Goal: Book appointment/travel/reservation

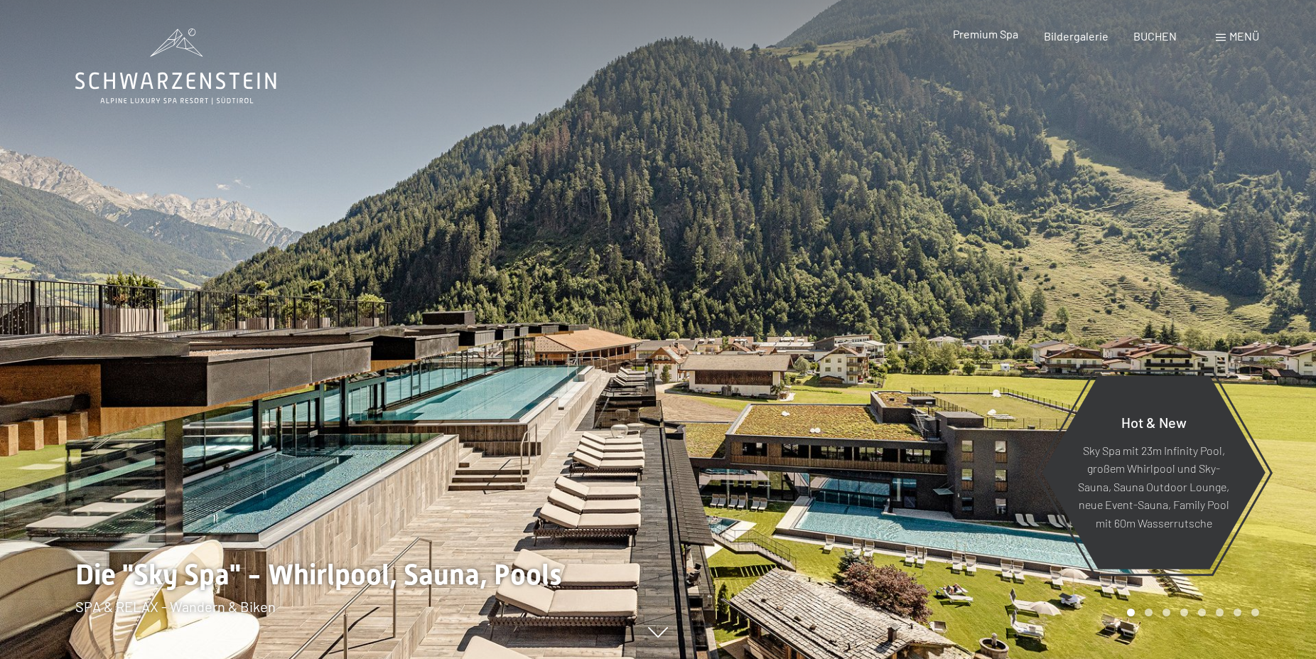
click at [992, 37] on span "Premium Spa" at bounding box center [985, 34] width 65 height 14
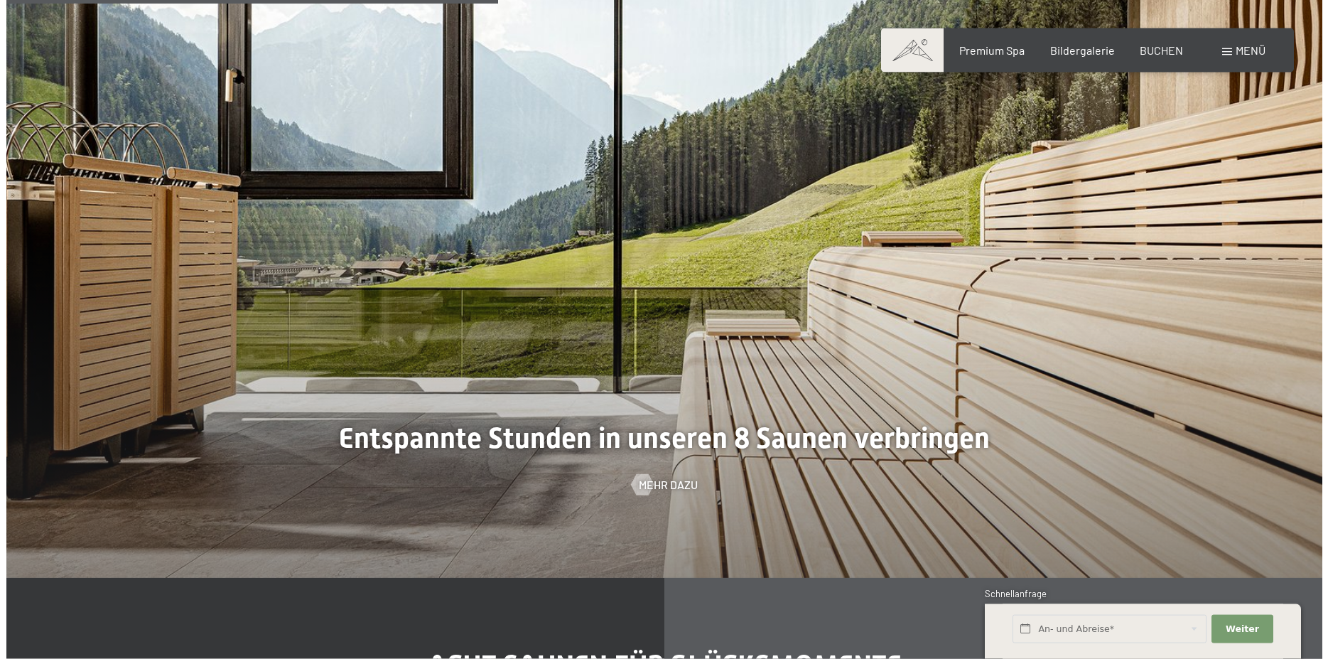
scroll to position [4276, 0]
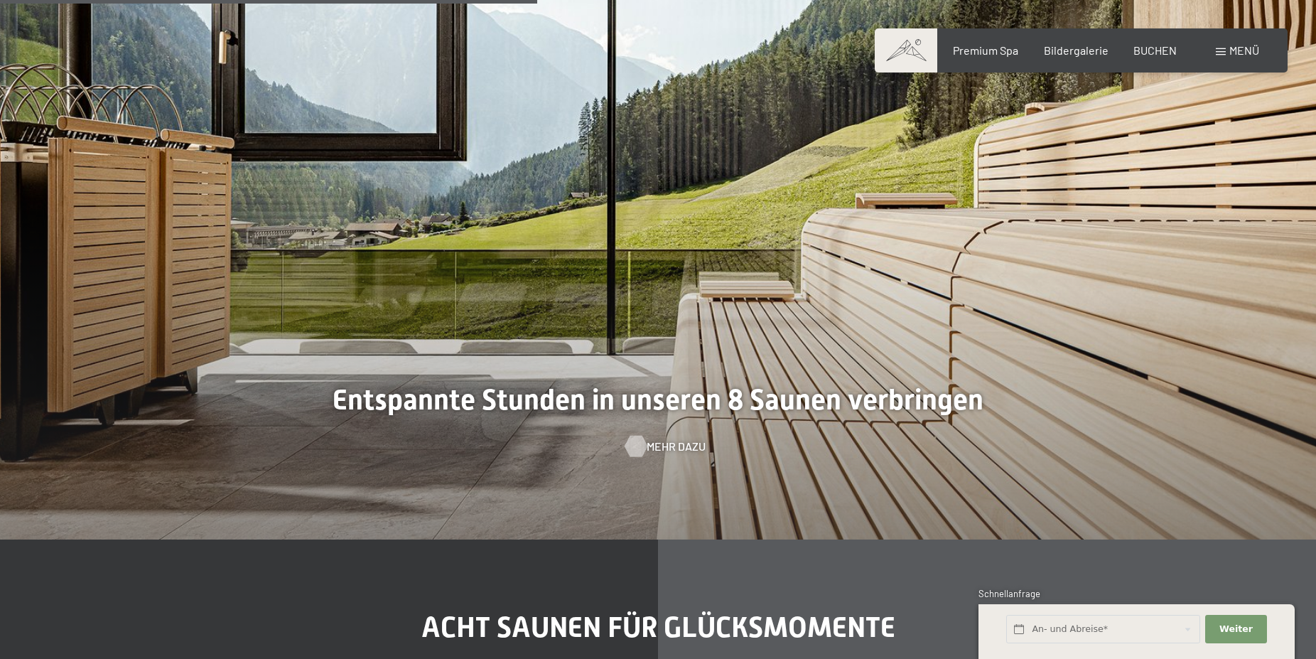
click at [665, 449] on span "Mehr dazu" at bounding box center [676, 446] width 59 height 16
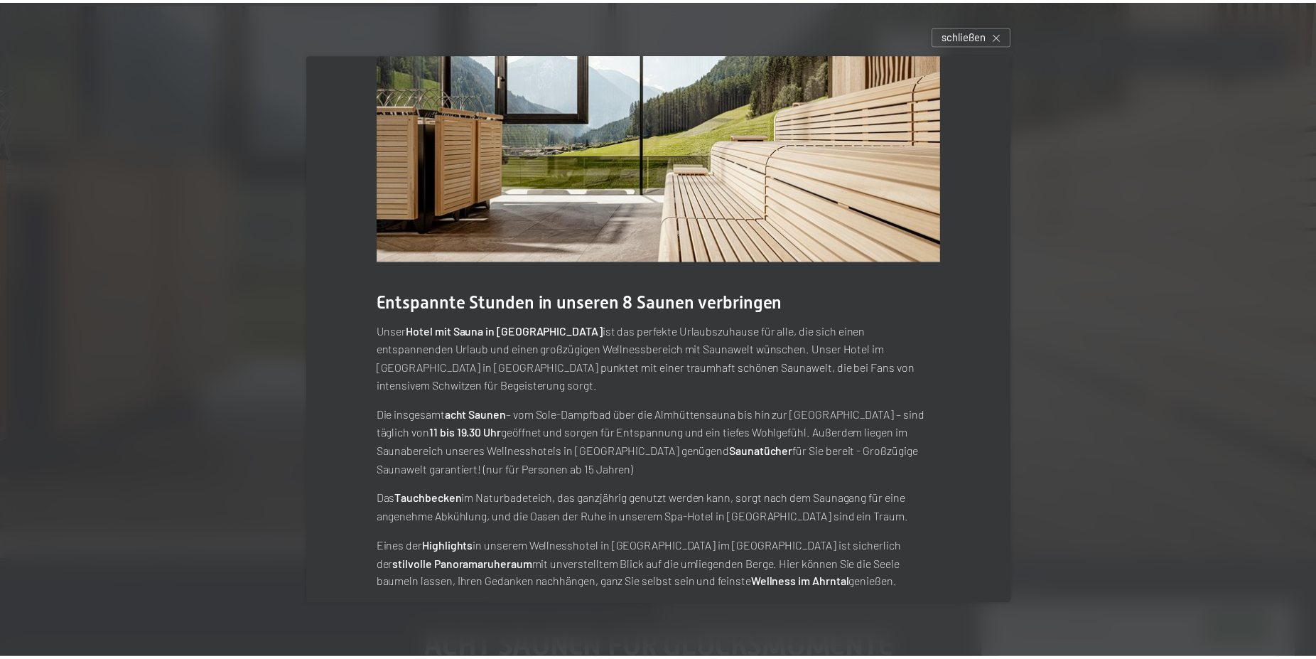
scroll to position [0, 0]
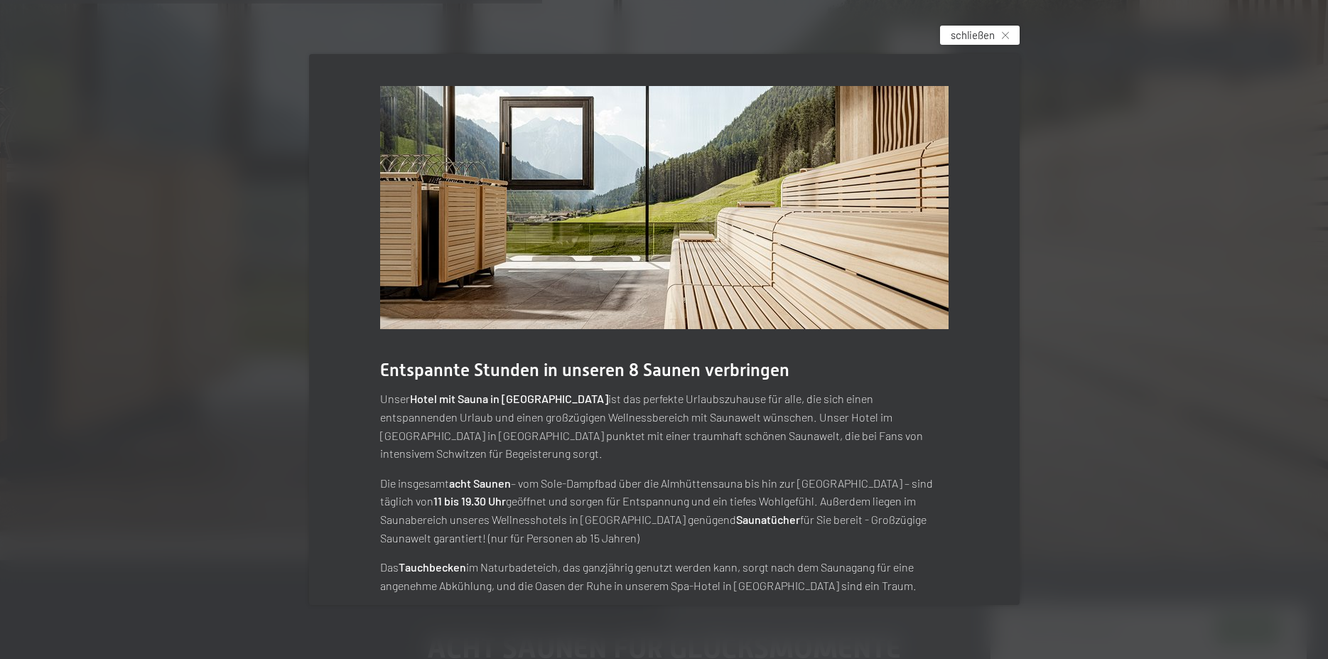
click at [981, 36] on span "schließen" at bounding box center [973, 35] width 44 height 15
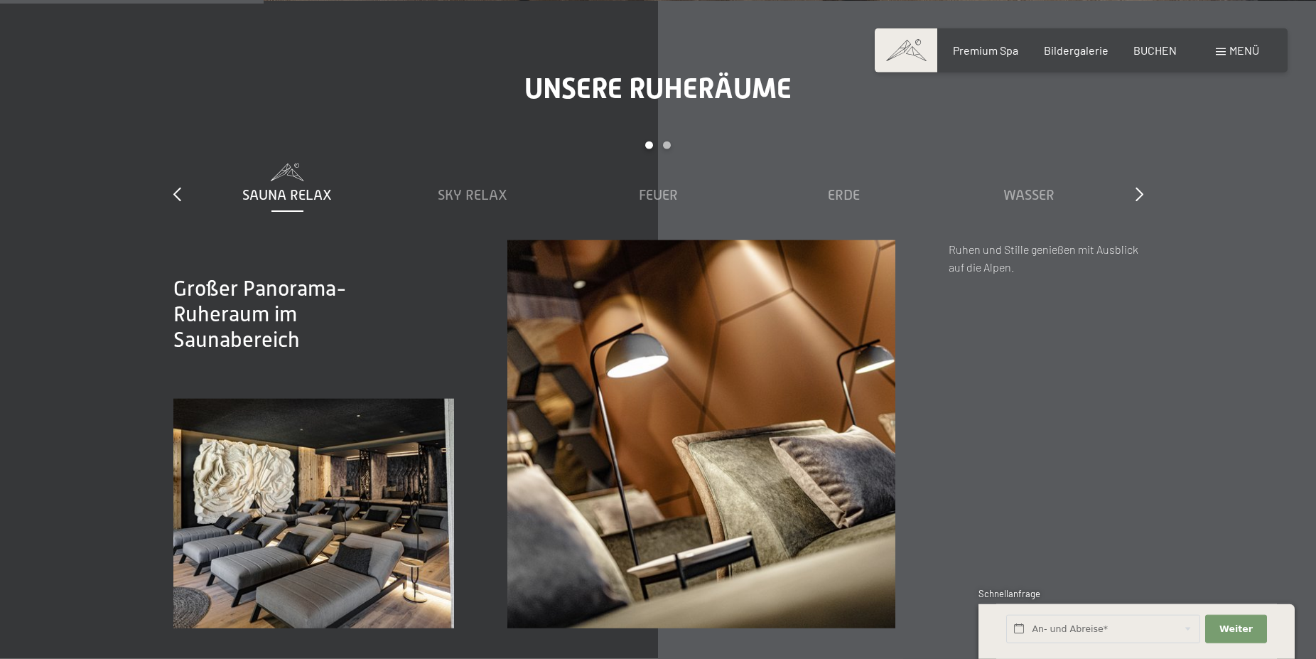
scroll to position [1812, 0]
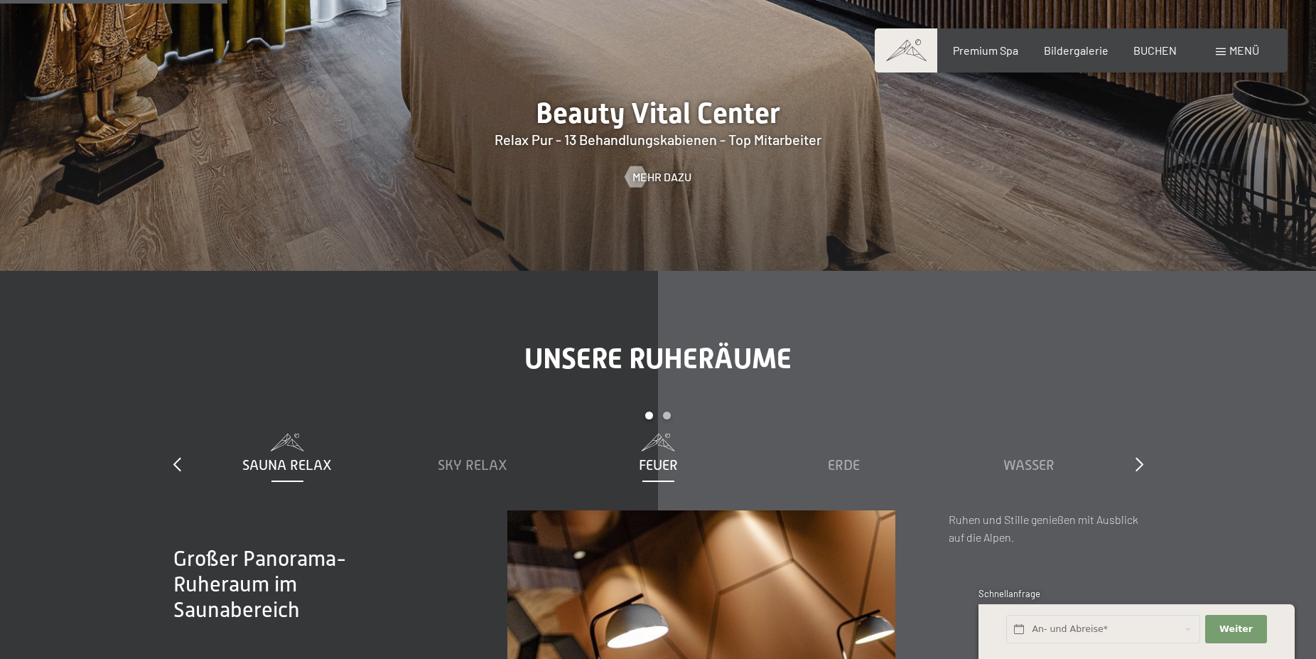
click at [657, 435] on span at bounding box center [658, 442] width 171 height 18
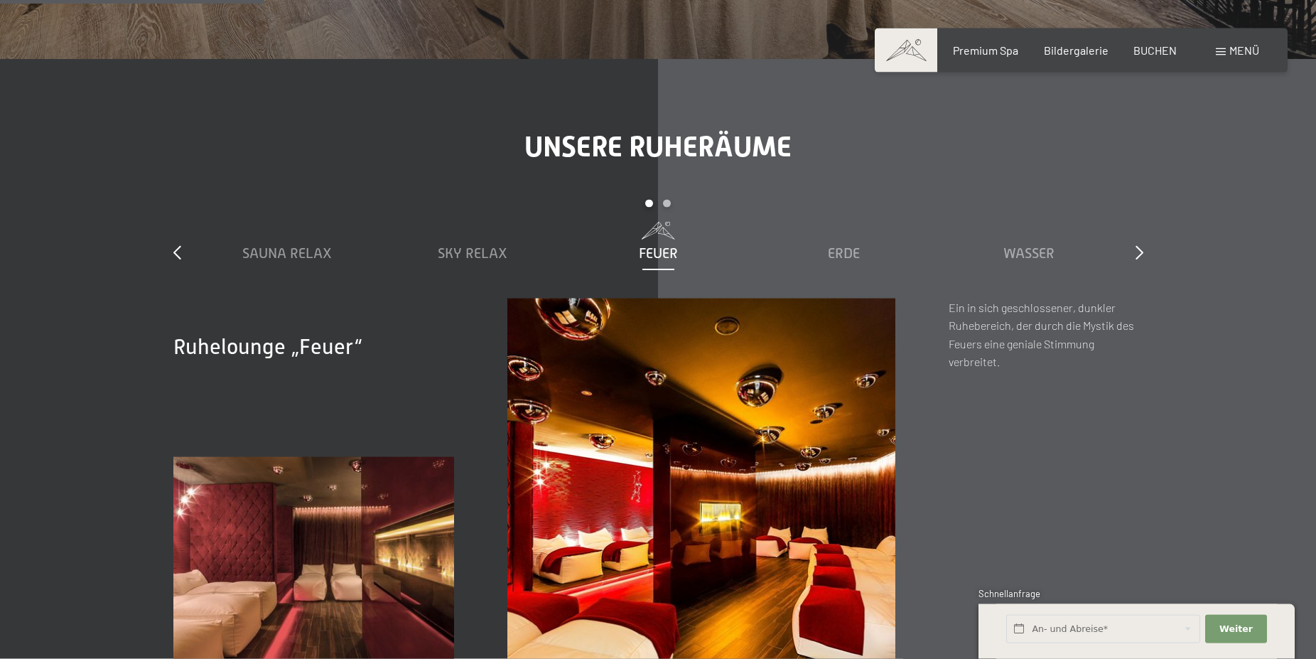
scroll to position [2102, 0]
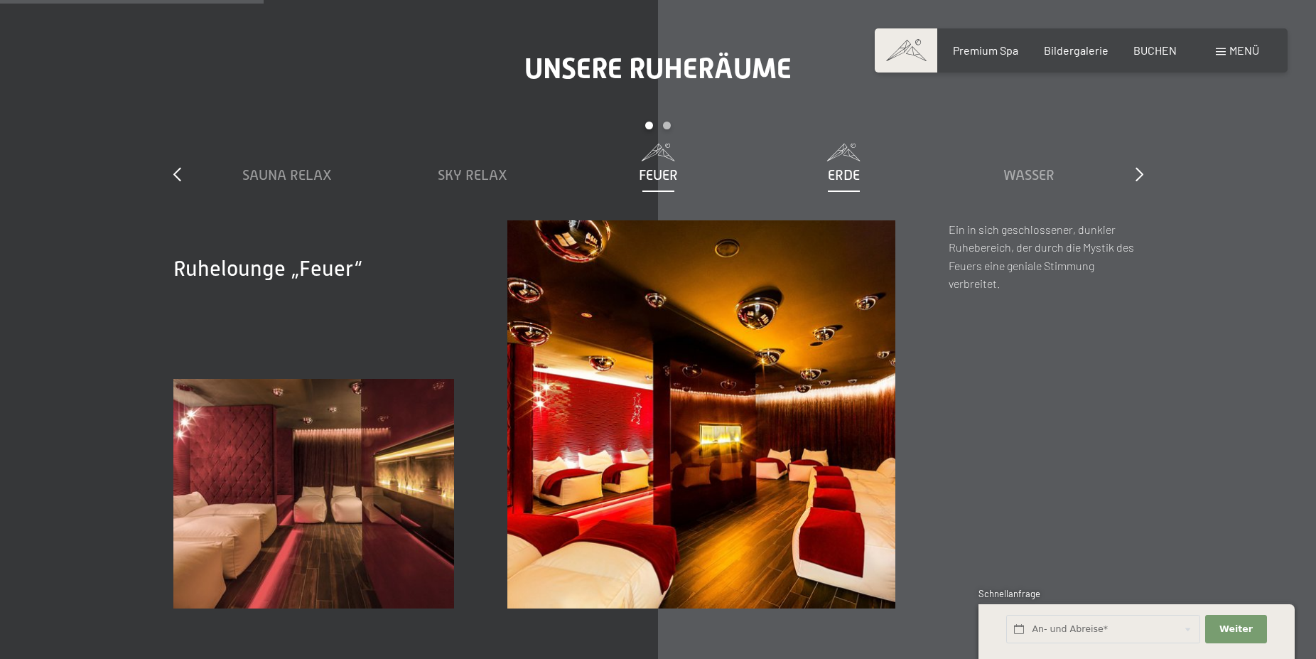
click at [853, 183] on div "Erde" at bounding box center [843, 175] width 171 height 20
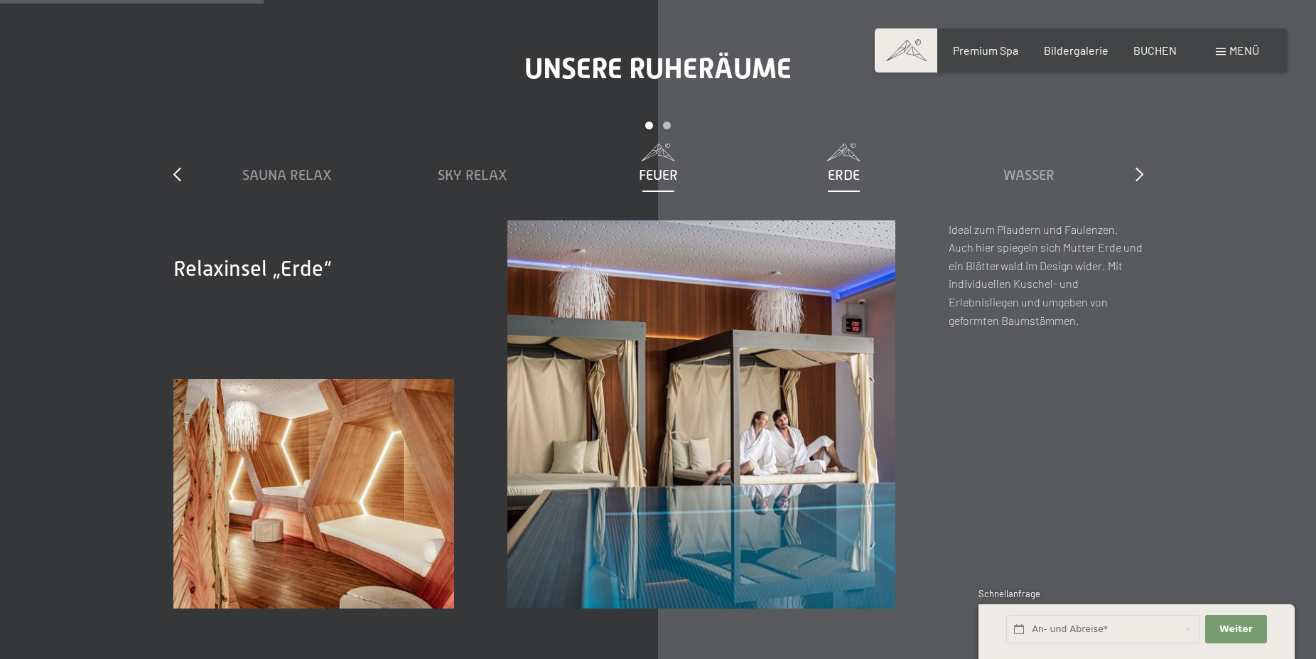
click at [659, 164] on div "Feuer" at bounding box center [658, 164] width 171 height 41
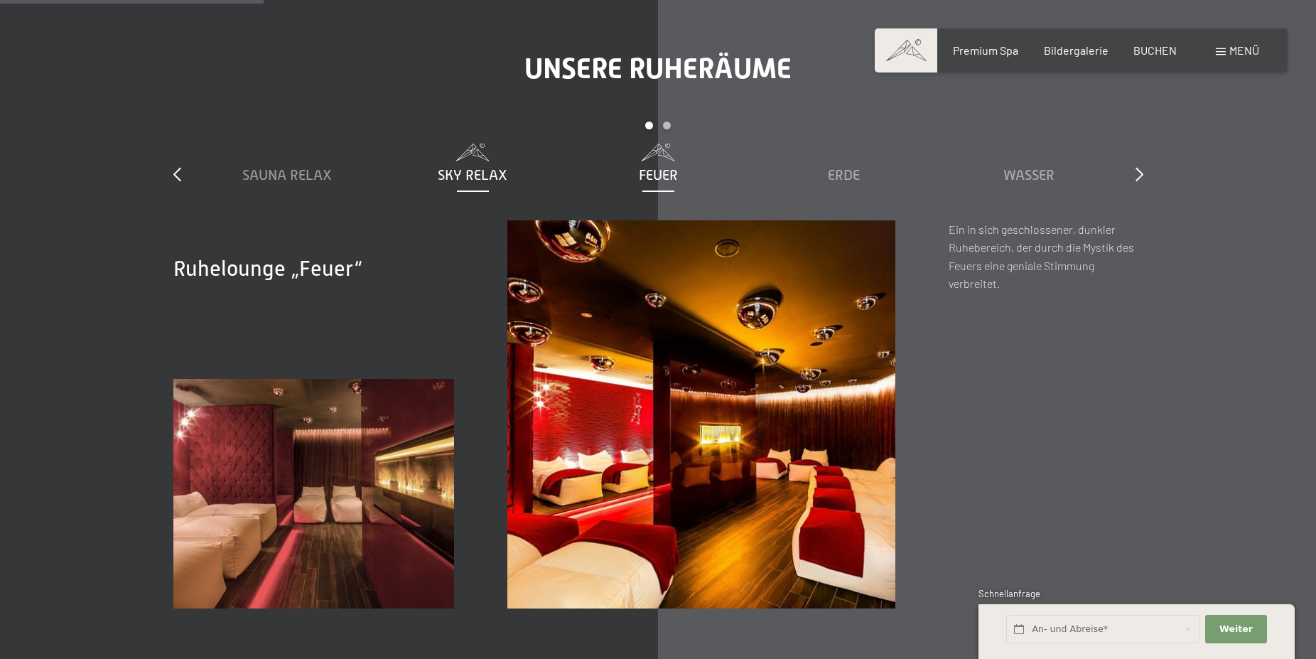
click at [480, 176] on span "Sky Relax" at bounding box center [473, 175] width 70 height 16
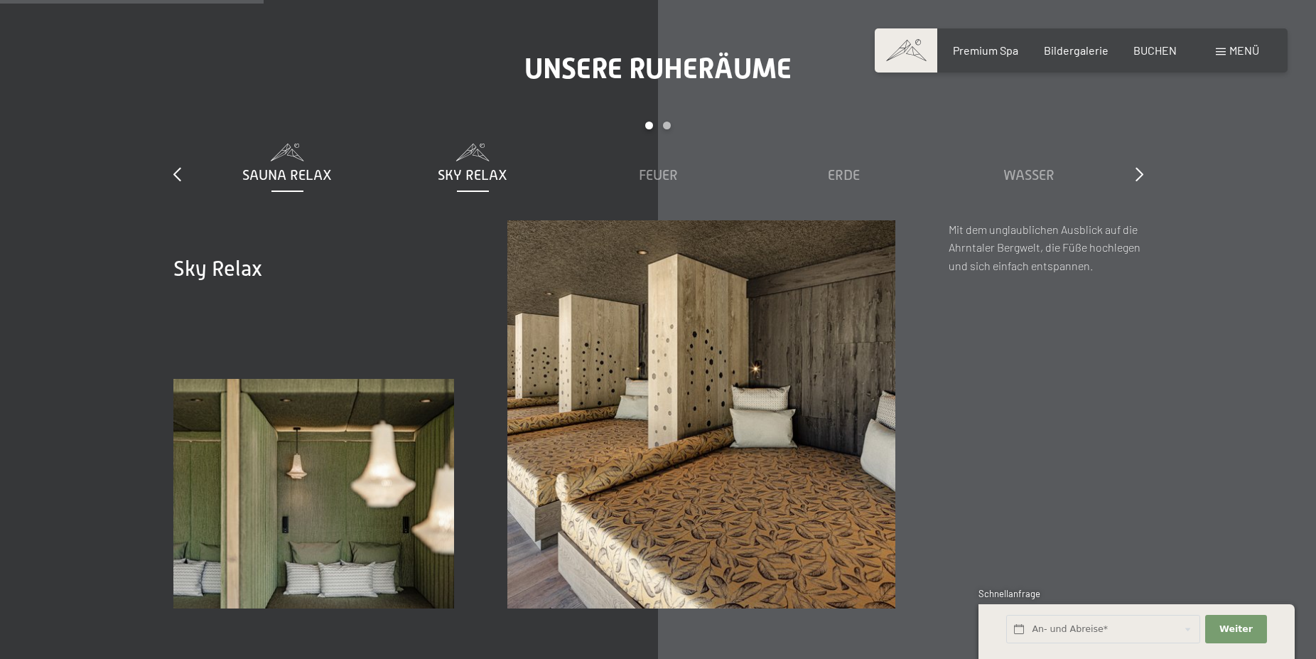
click at [315, 169] on span "Sauna Relax" at bounding box center [287, 175] width 90 height 16
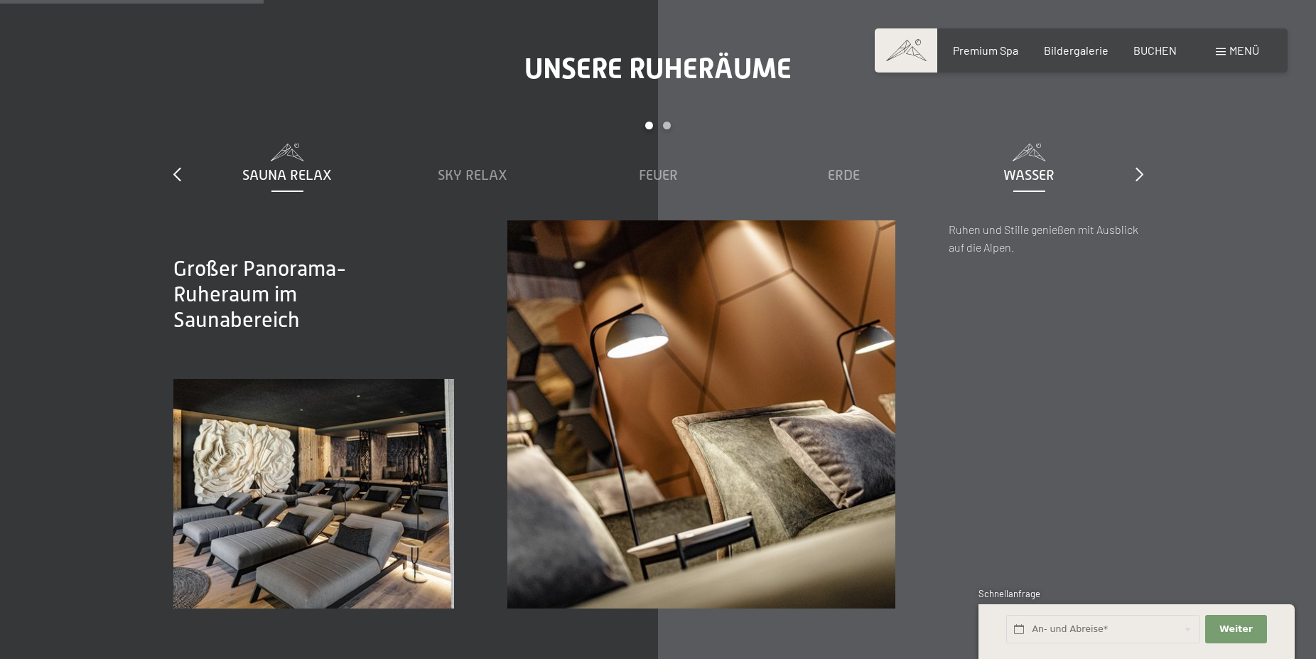
click at [1021, 178] on span "Wasser" at bounding box center [1028, 175] width 51 height 16
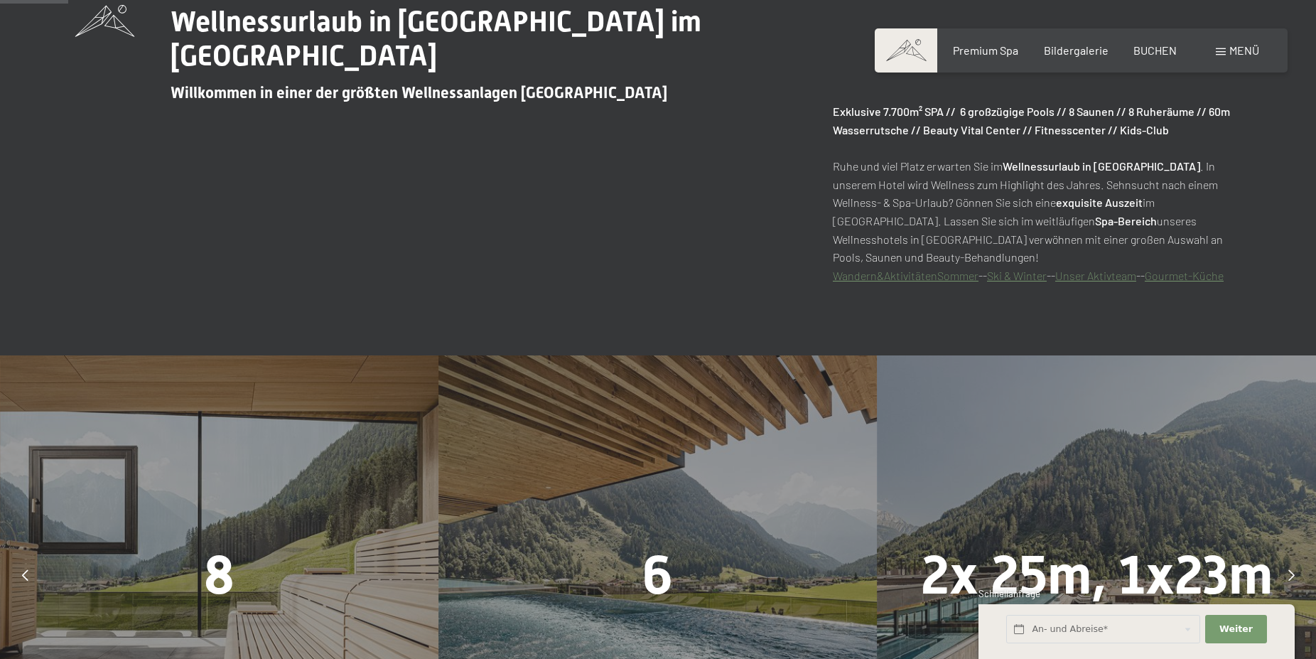
scroll to position [362, 0]
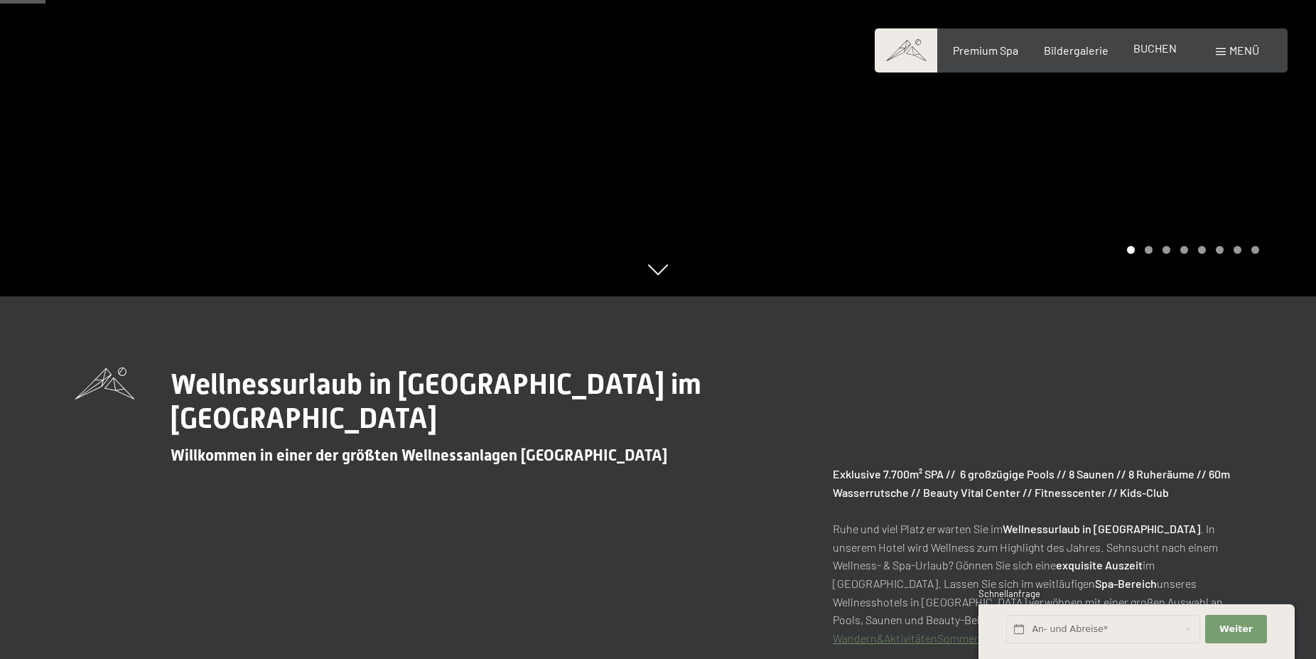
click at [1159, 48] on span "BUCHEN" at bounding box center [1154, 48] width 43 height 14
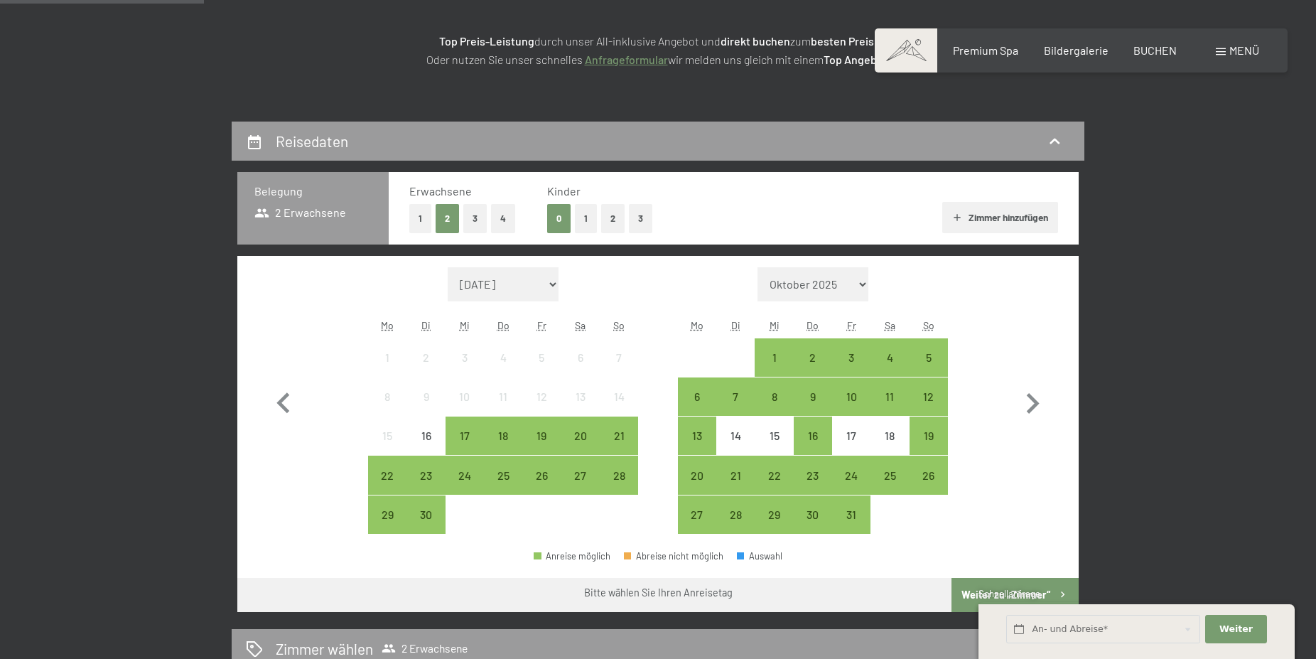
scroll to position [217, 0]
click at [1043, 403] on icon "button" at bounding box center [1032, 403] width 41 height 41
select select "[DATE]"
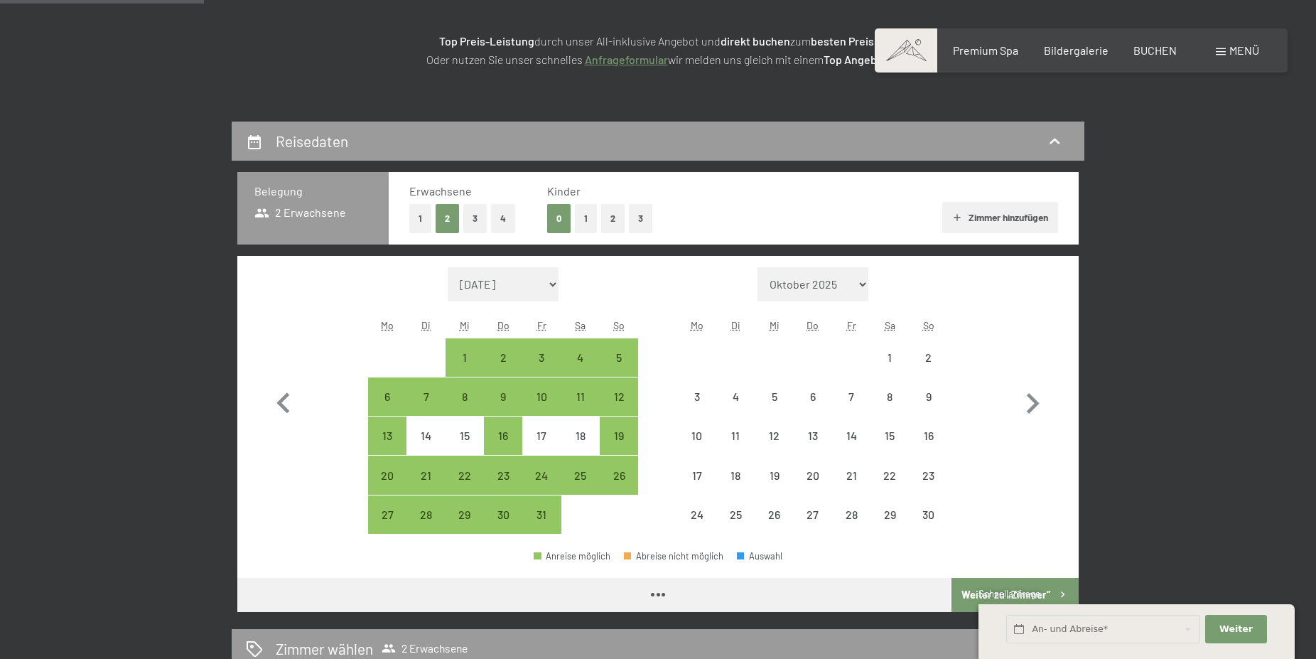
select select "[DATE]"
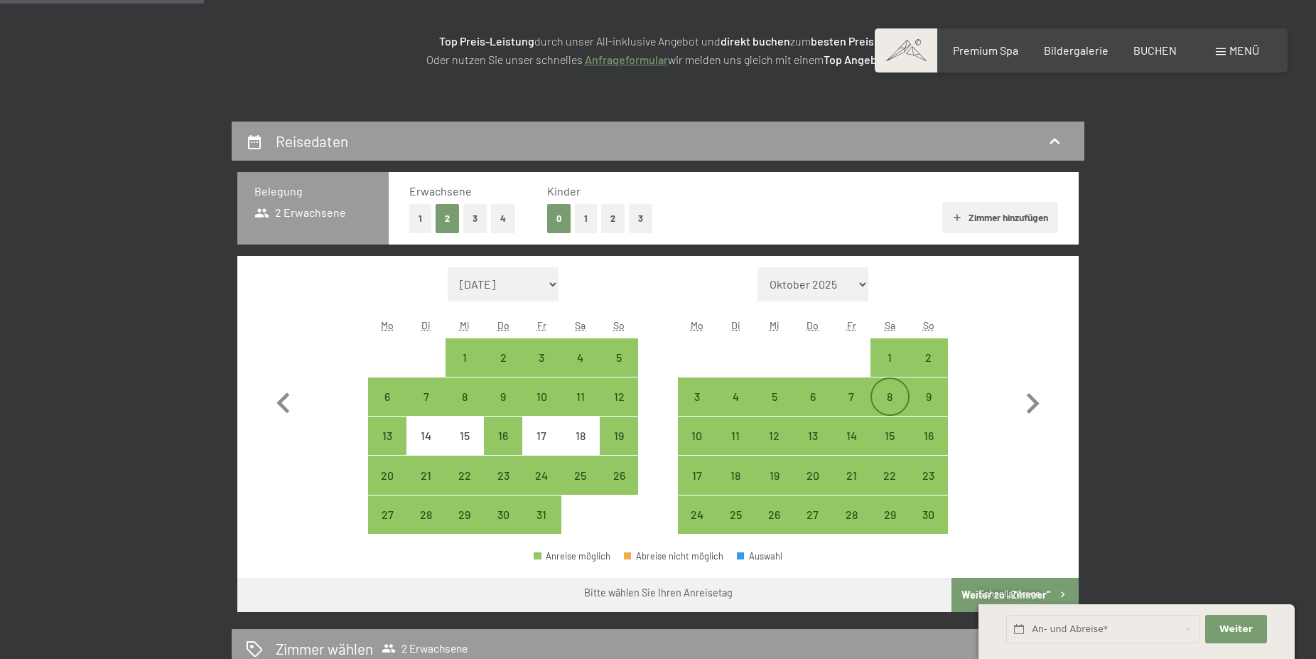
click at [895, 401] on div "8" at bounding box center [890, 409] width 36 height 36
select select "[DATE]"
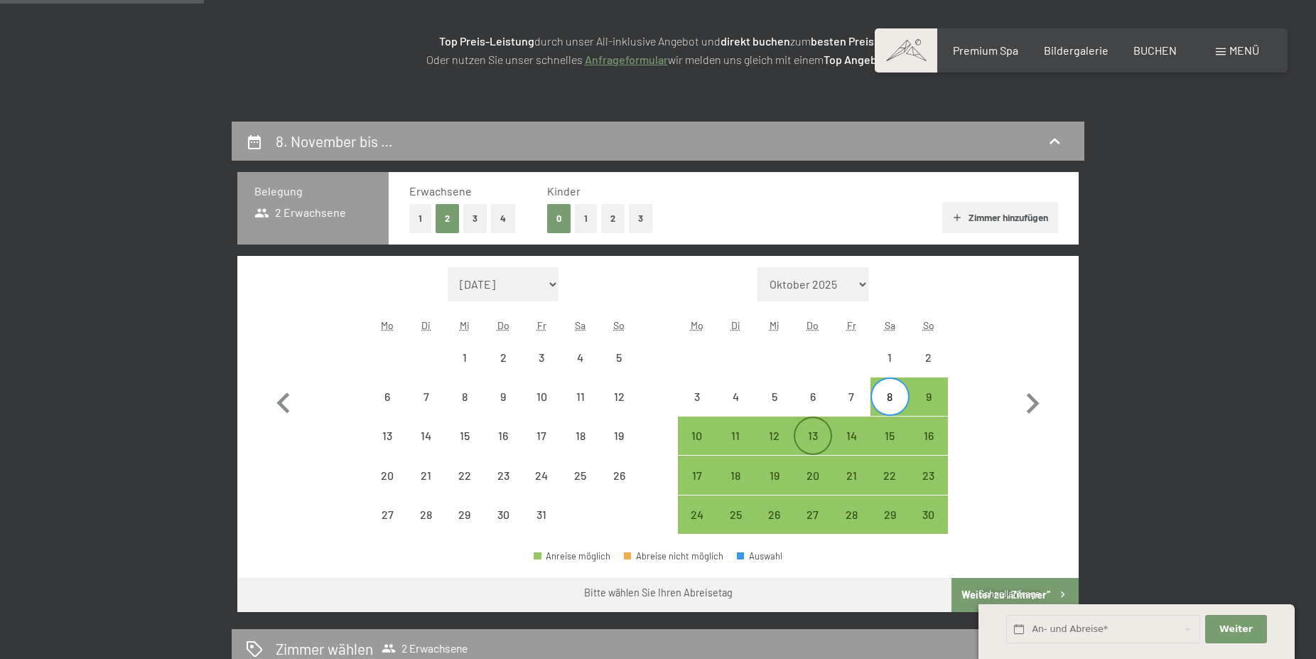
click at [816, 443] on div "13" at bounding box center [813, 448] width 36 height 36
select select "[DATE]"
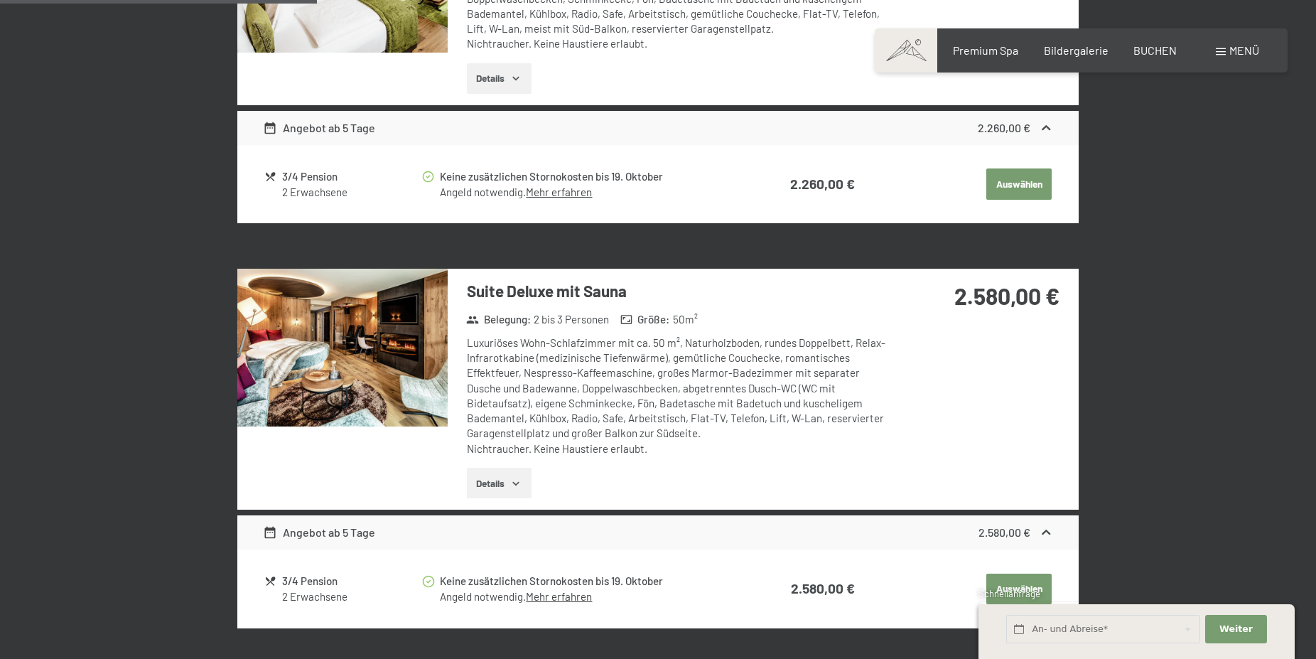
scroll to position [1087, 0]
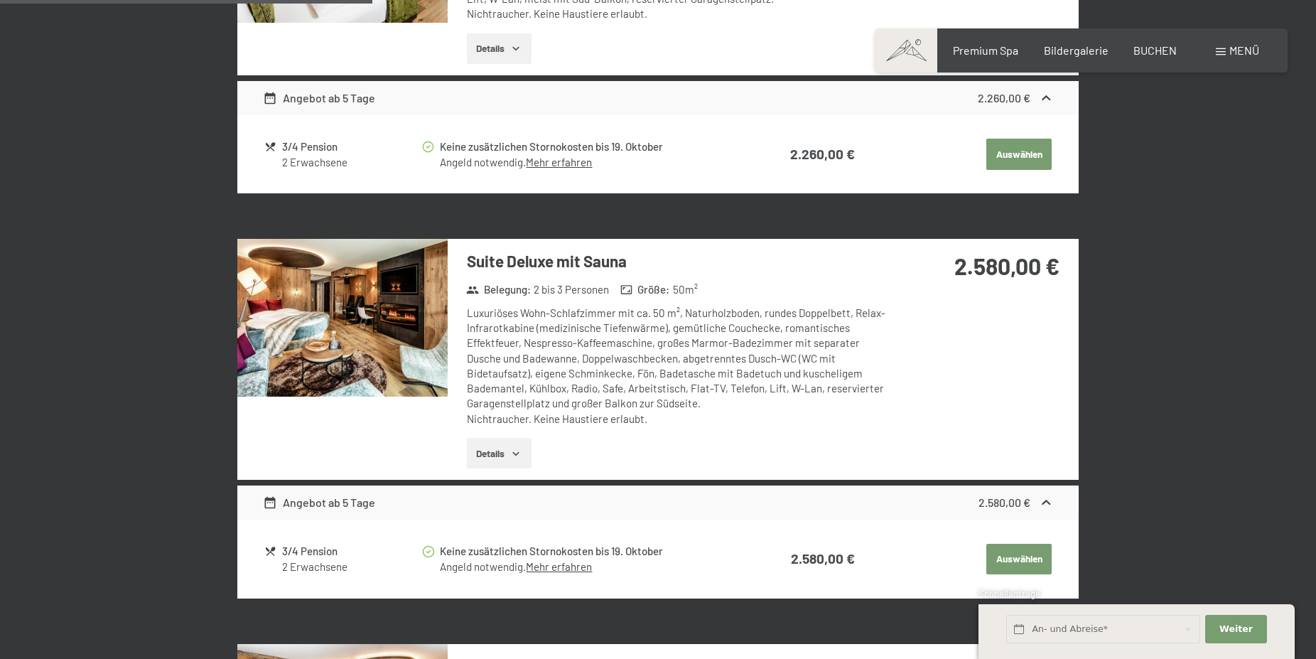
click at [310, 328] on img at bounding box center [342, 318] width 210 height 158
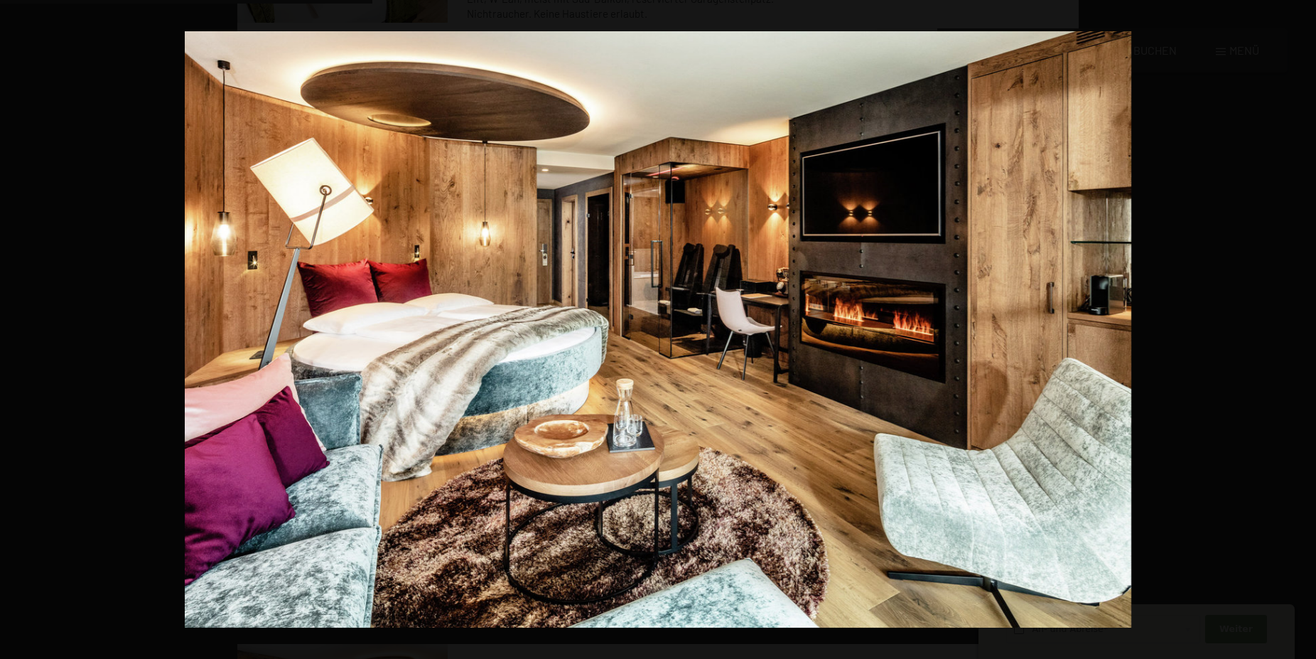
click at [1305, 329] on button "button" at bounding box center [1291, 329] width 50 height 71
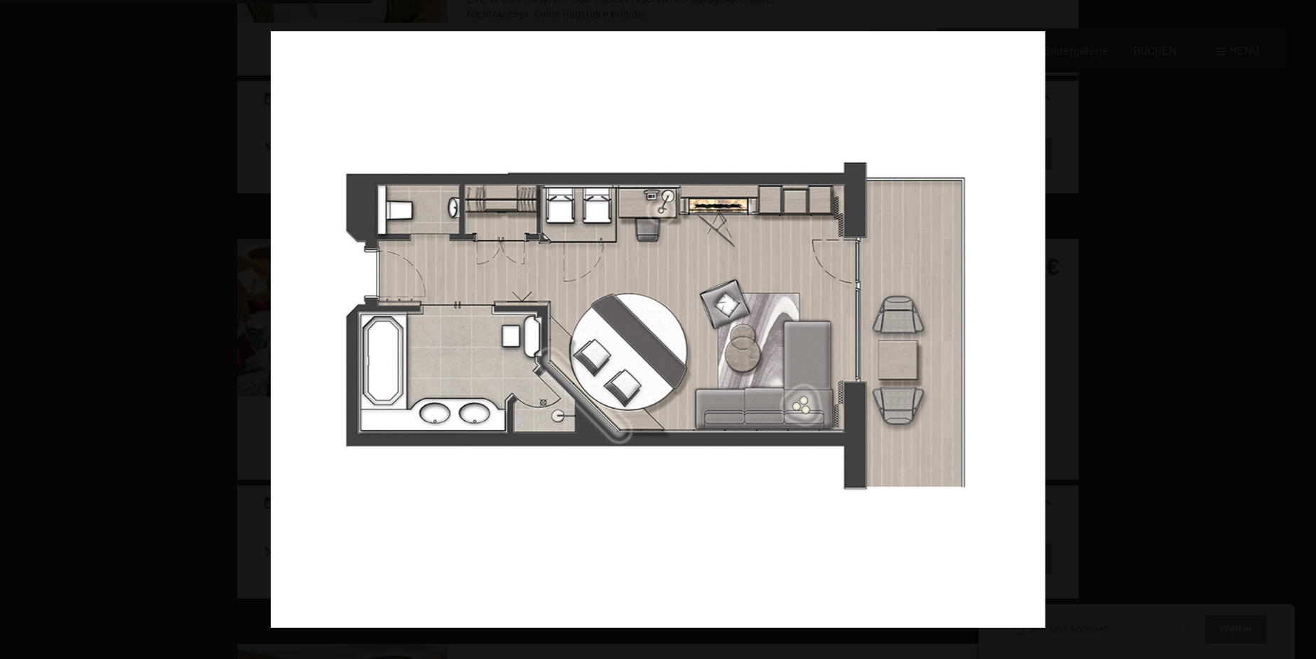
click at [1305, 329] on button "button" at bounding box center [1291, 329] width 50 height 71
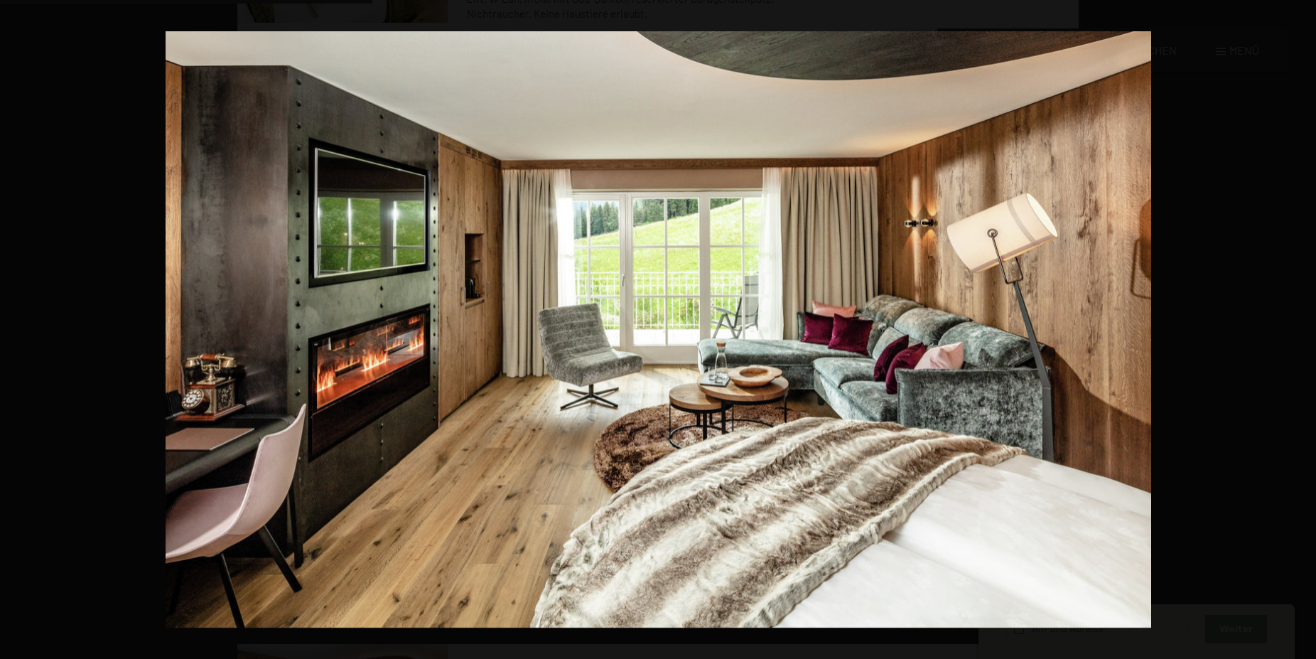
click at [1305, 329] on button "button" at bounding box center [1291, 329] width 50 height 71
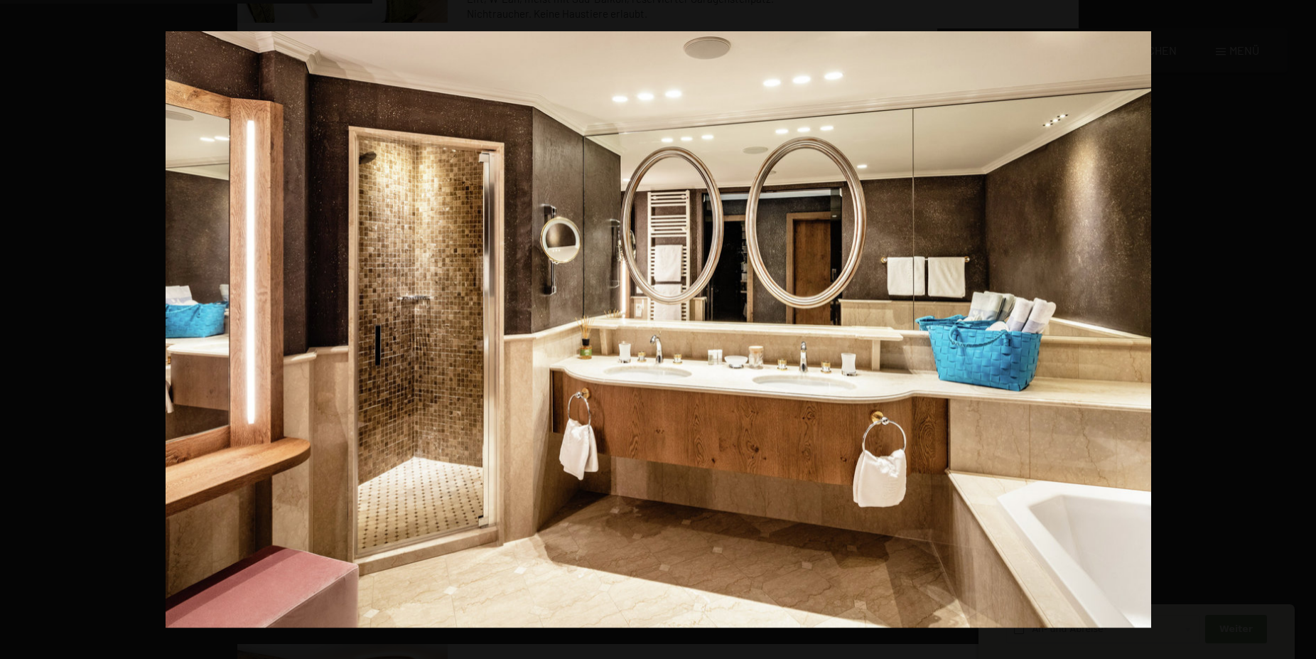
click at [1305, 329] on button "button" at bounding box center [1291, 329] width 50 height 71
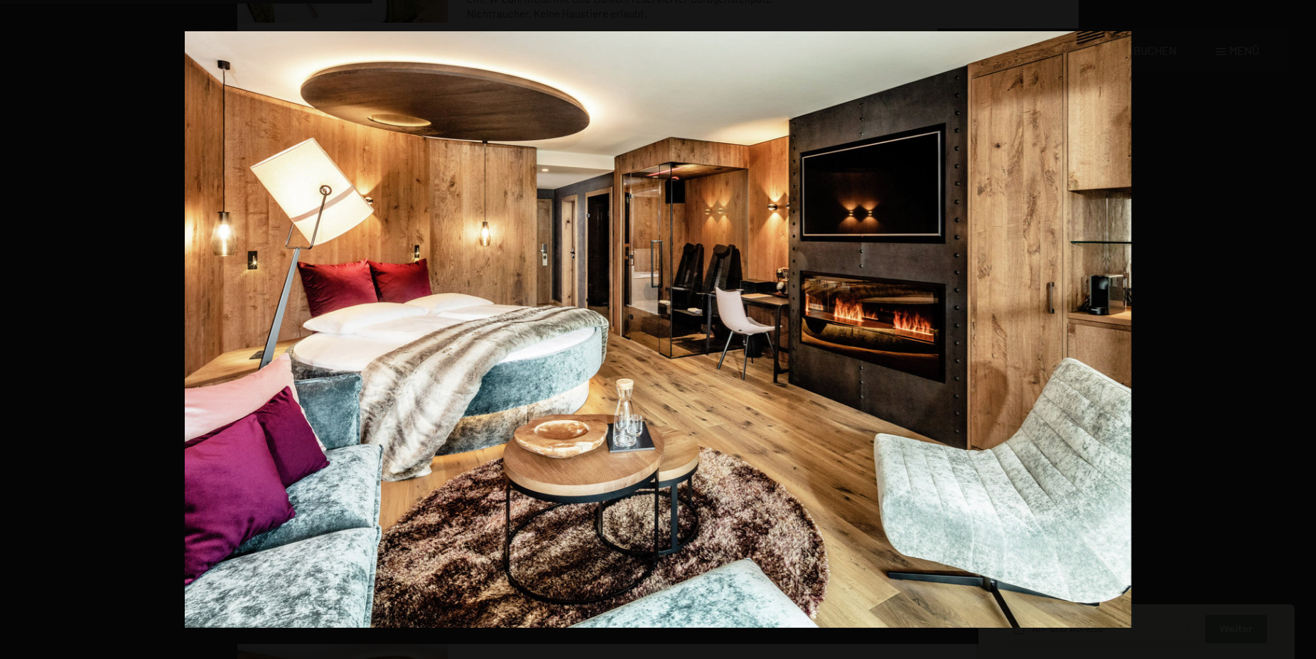
click at [1305, 329] on button "button" at bounding box center [1291, 329] width 50 height 71
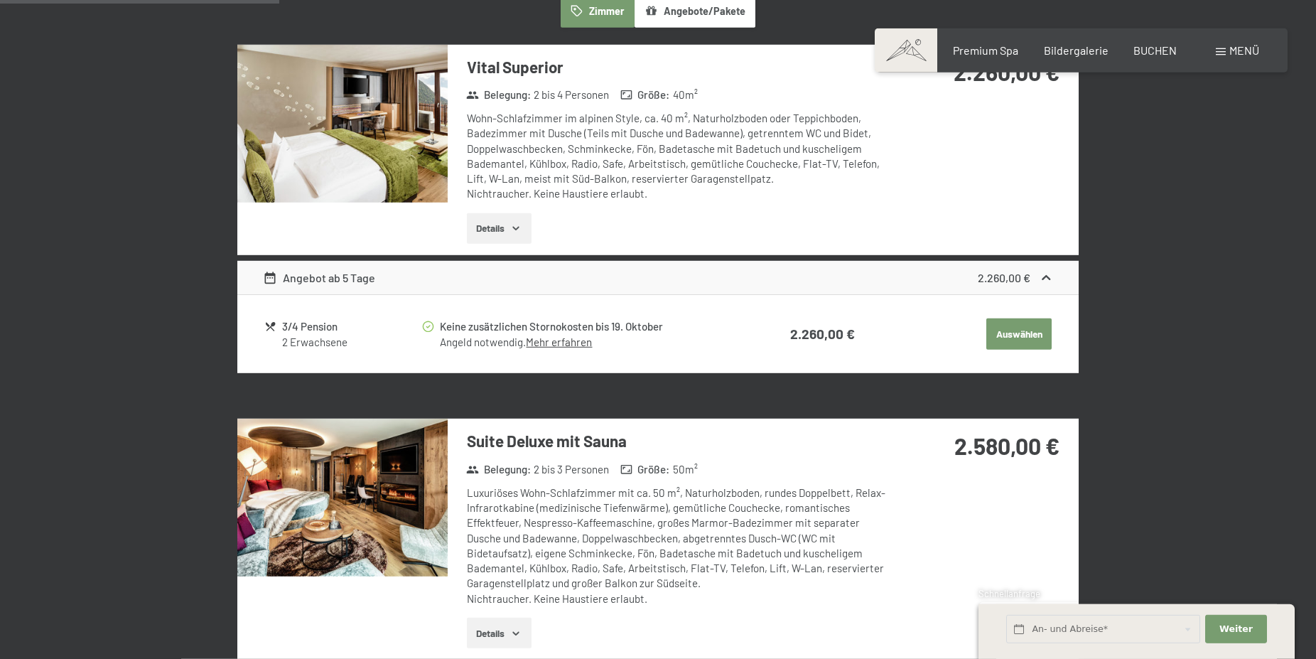
scroll to position [797, 0]
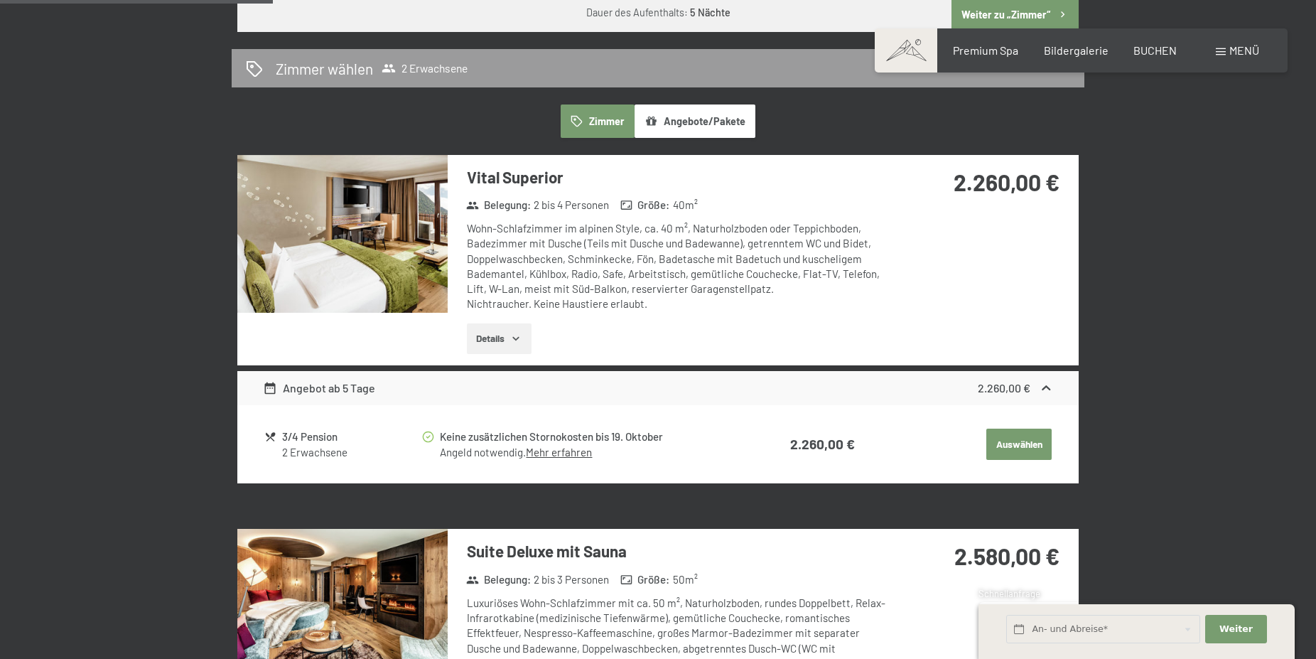
click at [382, 202] on img at bounding box center [342, 234] width 210 height 158
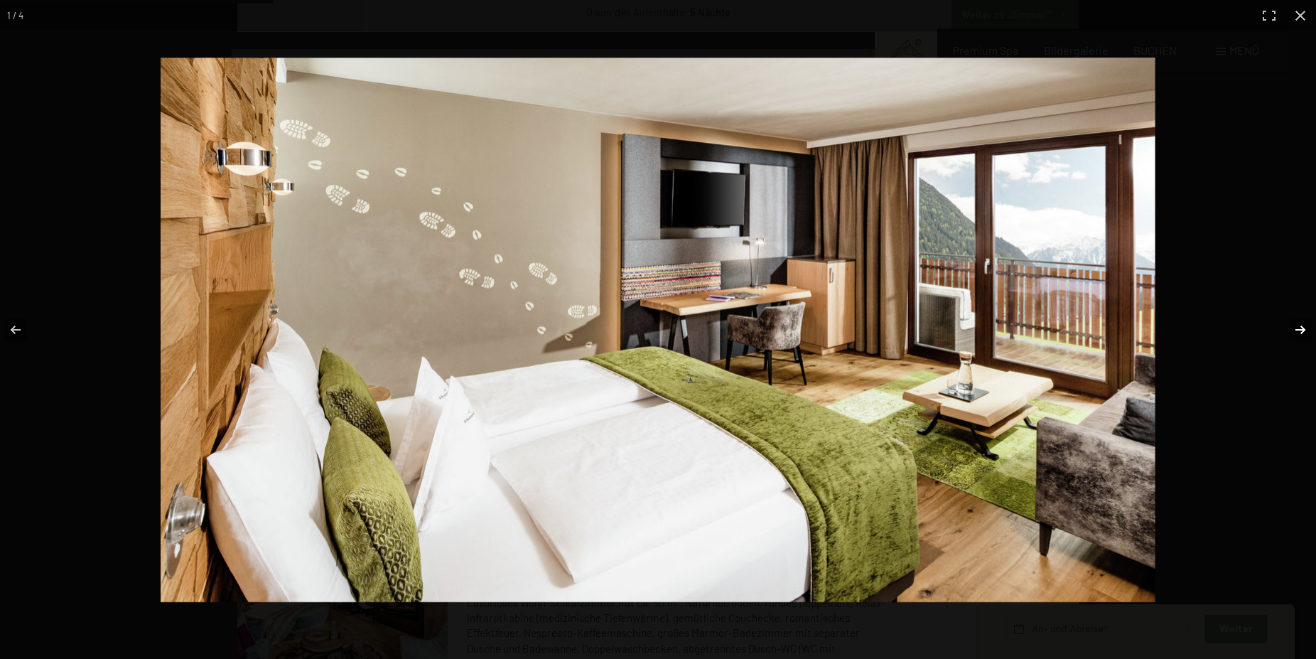
click at [1305, 330] on button "button" at bounding box center [1291, 329] width 50 height 71
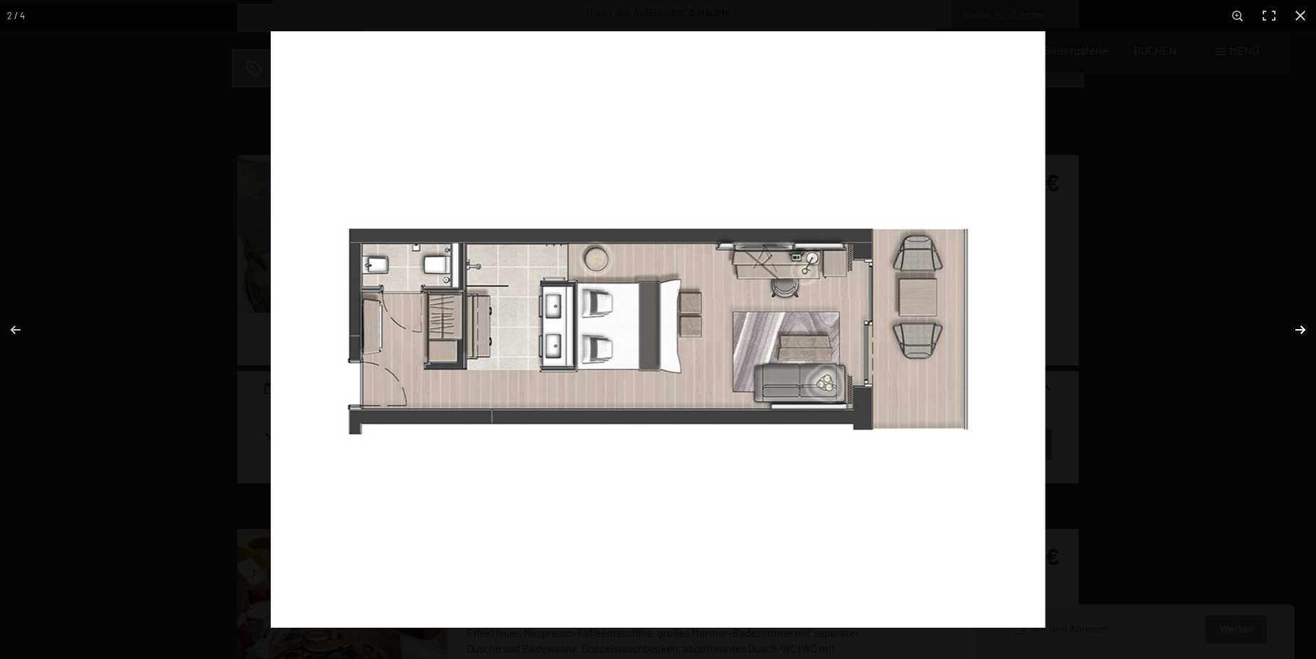
click at [1303, 328] on button "button" at bounding box center [1291, 329] width 50 height 71
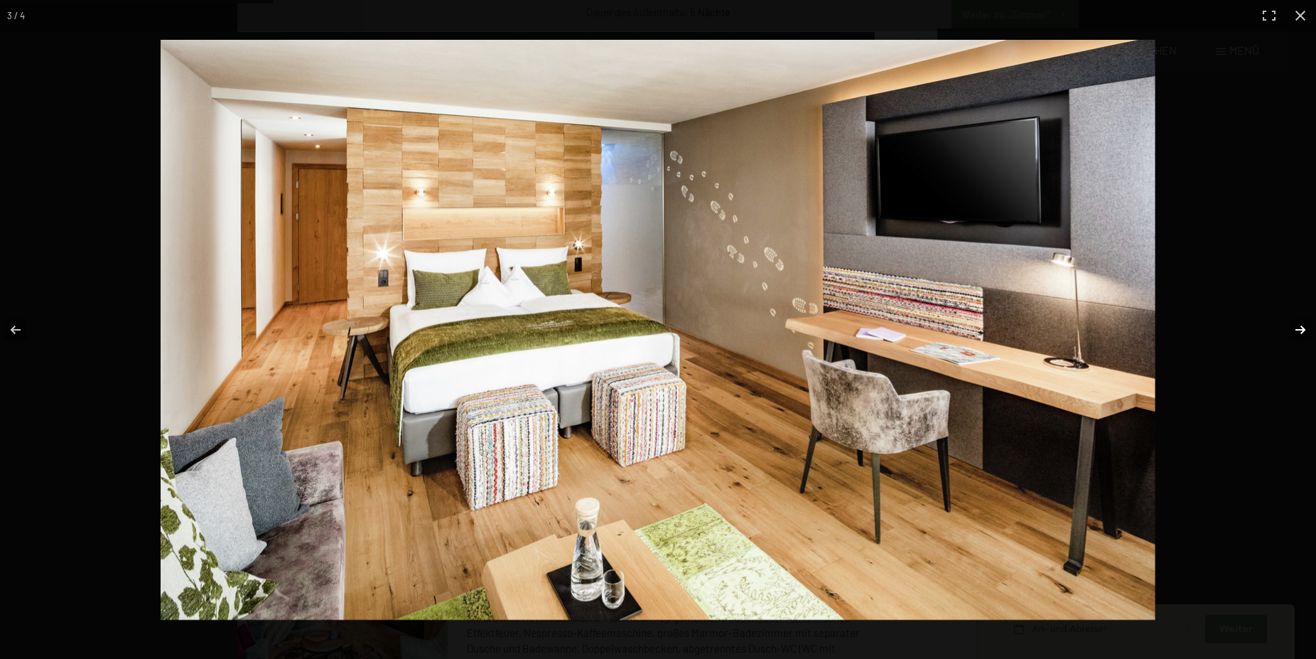
click at [1300, 327] on button "button" at bounding box center [1291, 329] width 50 height 71
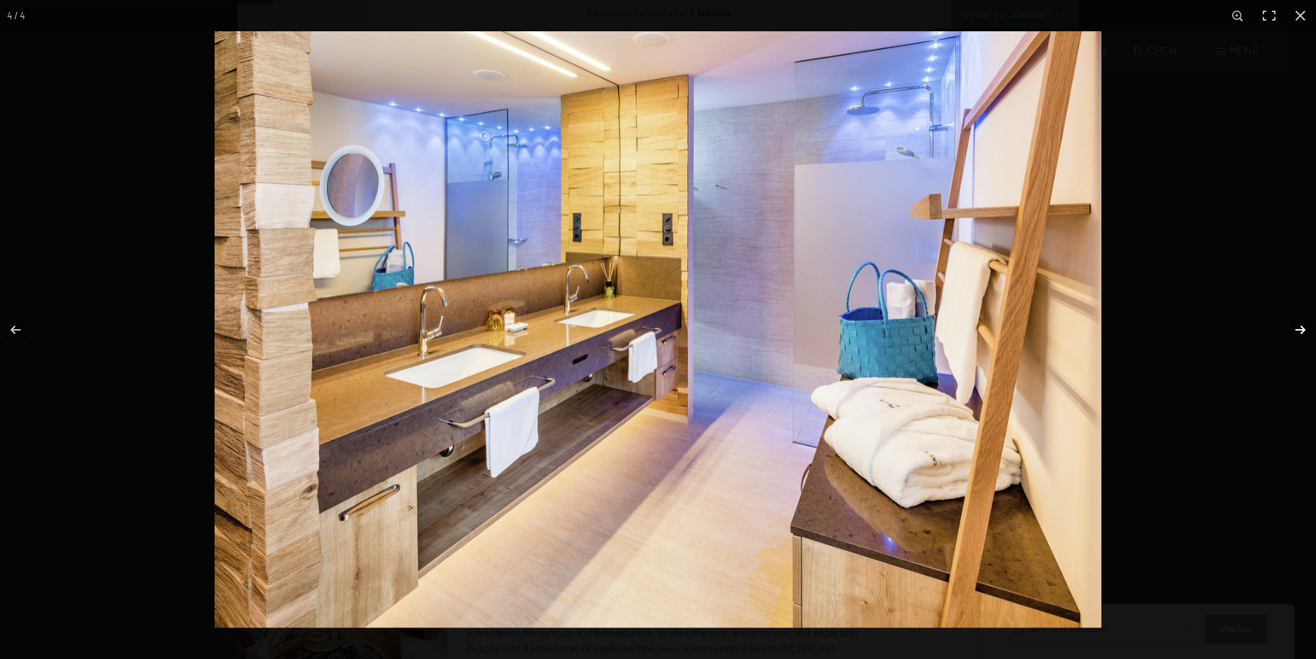
click at [1300, 325] on button "button" at bounding box center [1291, 329] width 50 height 71
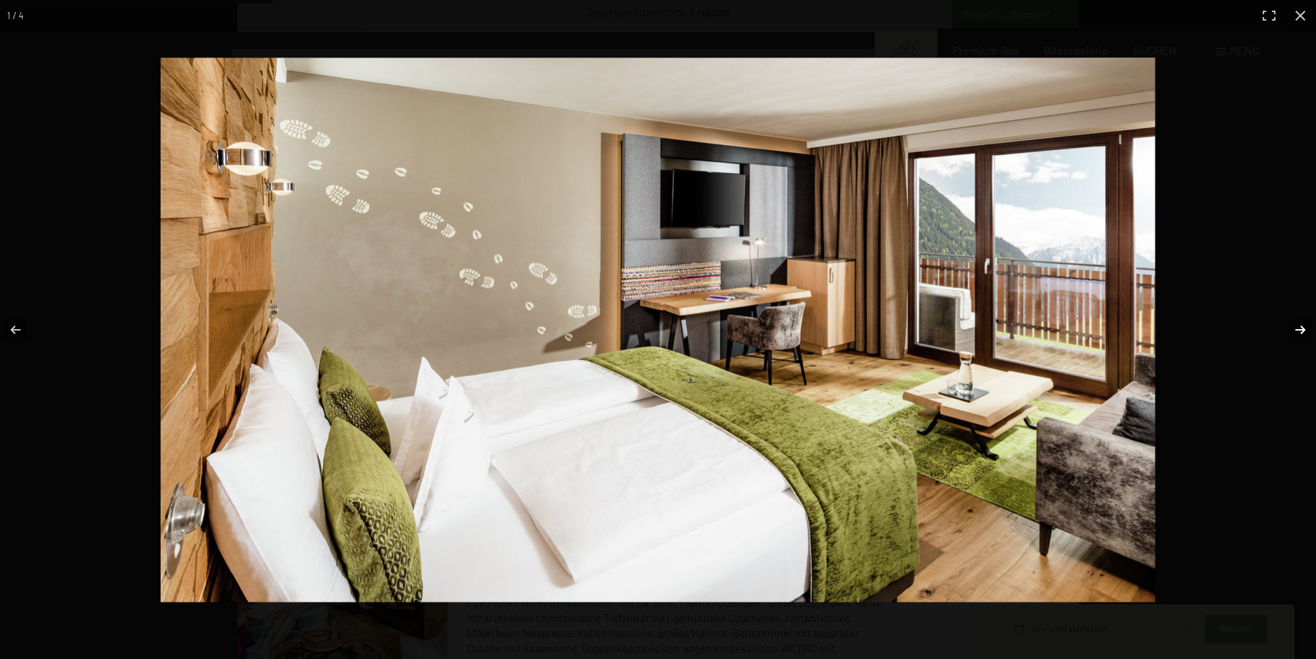
click at [1298, 323] on button "button" at bounding box center [1291, 329] width 50 height 71
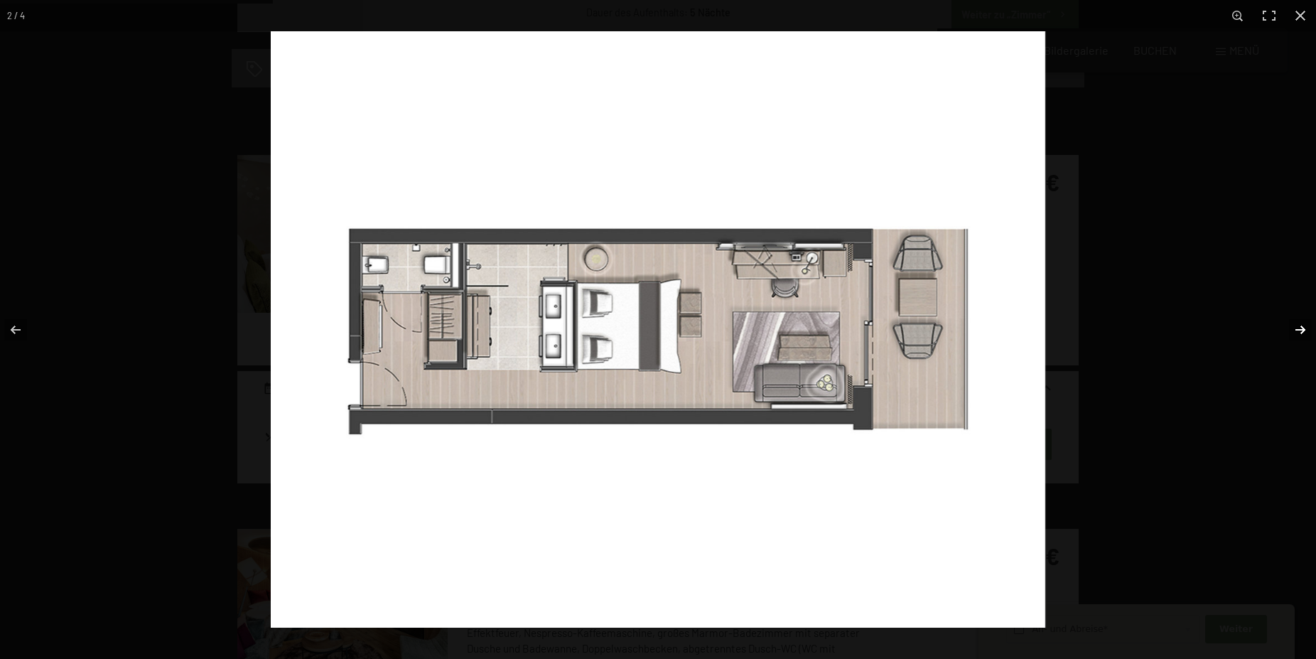
click at [1298, 324] on button "button" at bounding box center [1291, 329] width 50 height 71
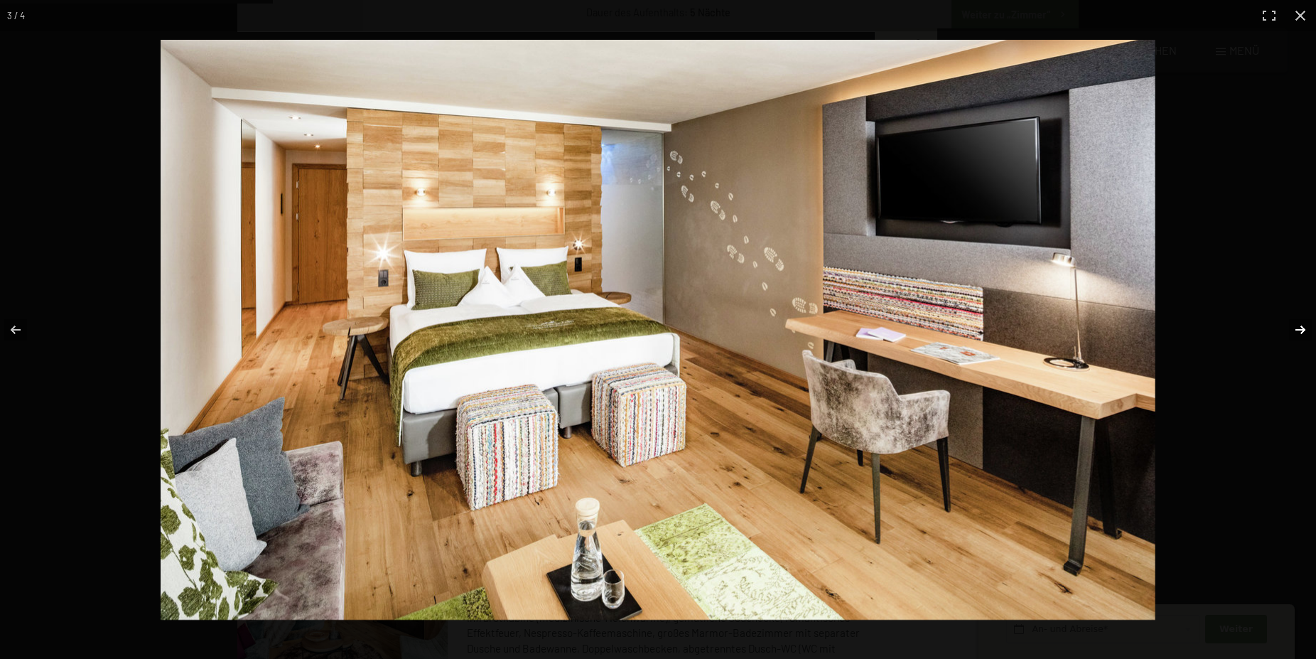
click at [1291, 335] on button "button" at bounding box center [1291, 329] width 50 height 71
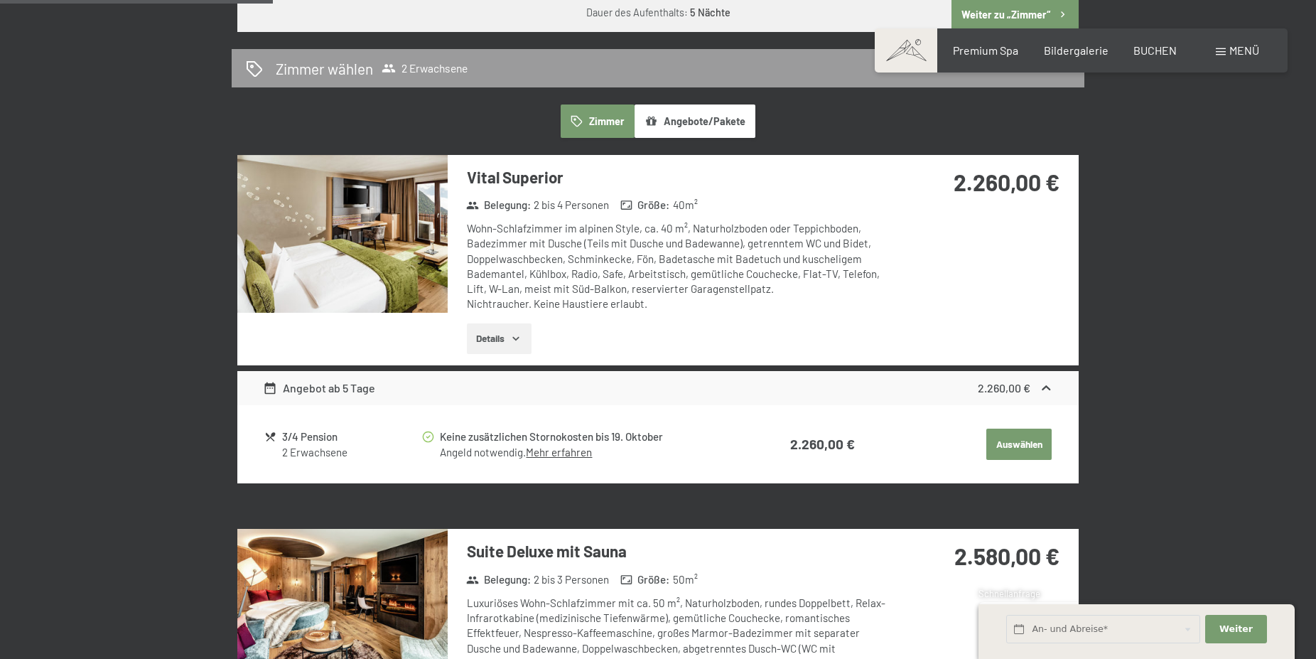
click at [574, 265] on div "Wohn-Schlafzimmer im alpinen Style, ca. 40 m², Naturholzboden oder Teppichboden…" at bounding box center [678, 266] width 423 height 91
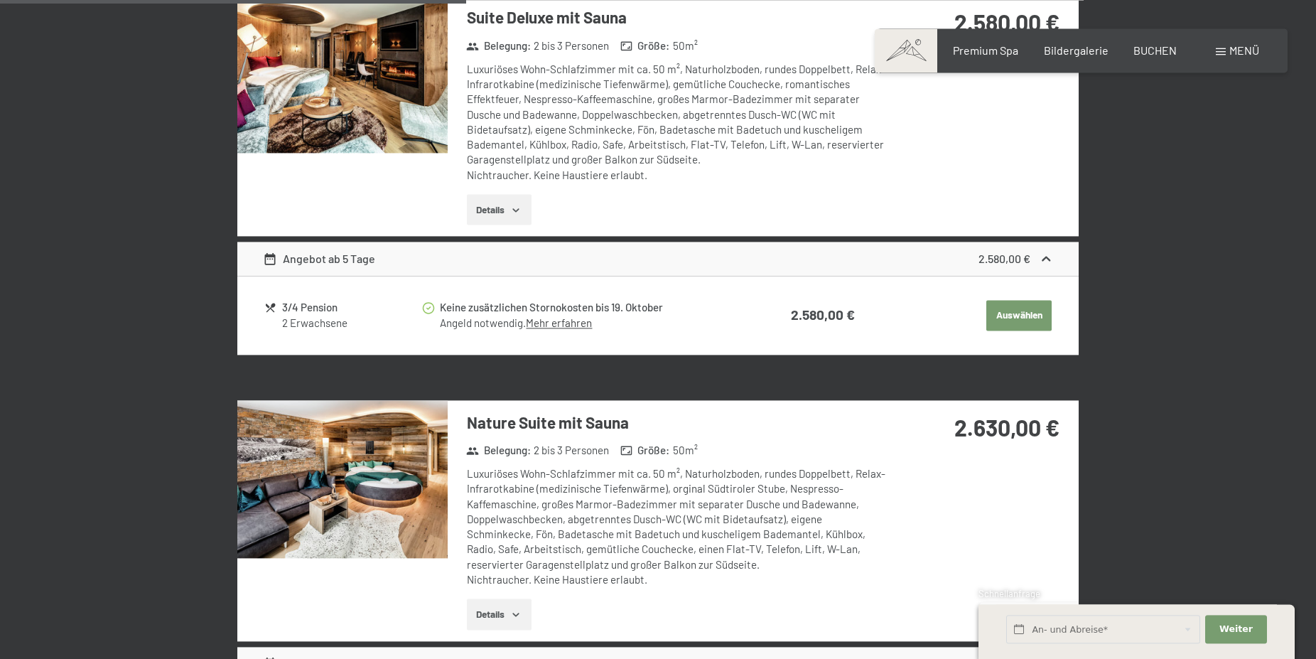
scroll to position [1377, 0]
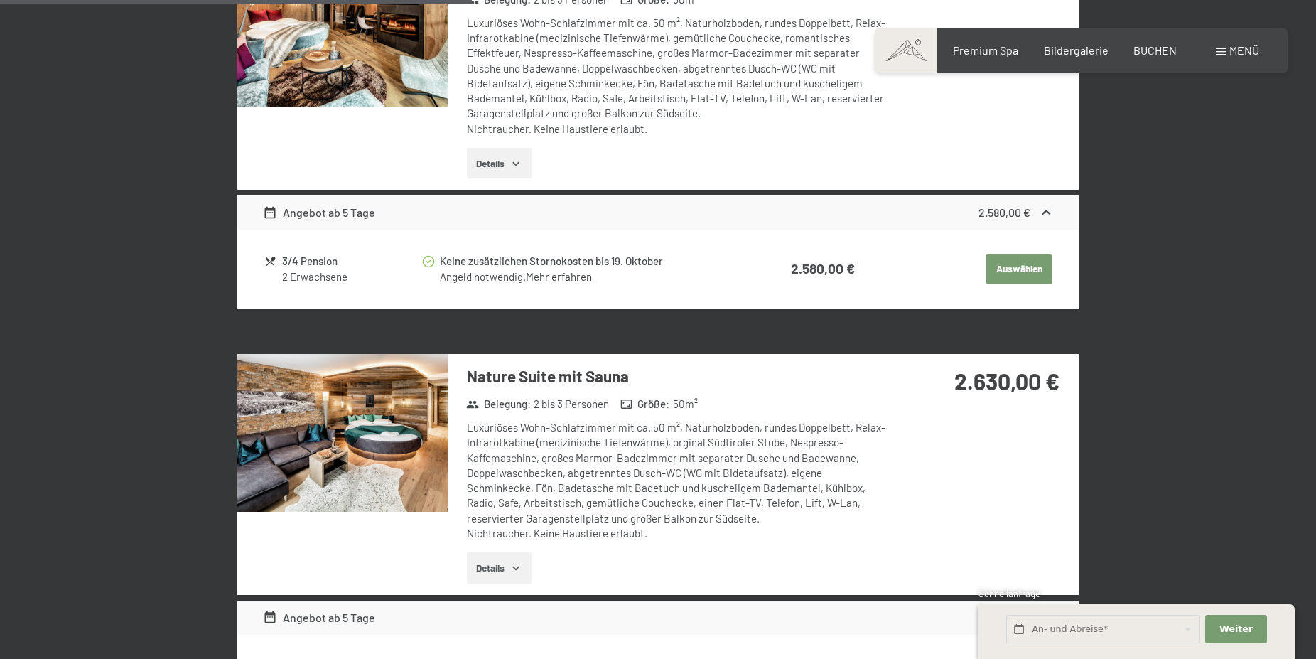
click at [351, 436] on img at bounding box center [342, 433] width 210 height 158
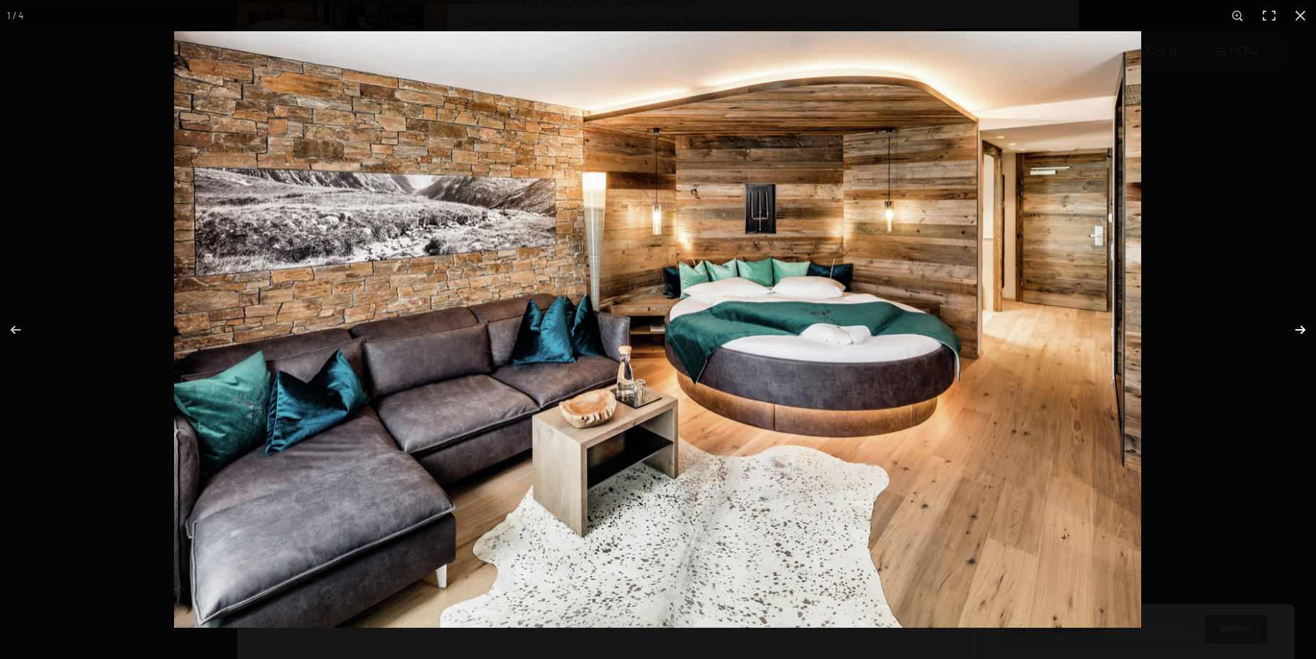
click at [1300, 318] on button "button" at bounding box center [1291, 329] width 50 height 71
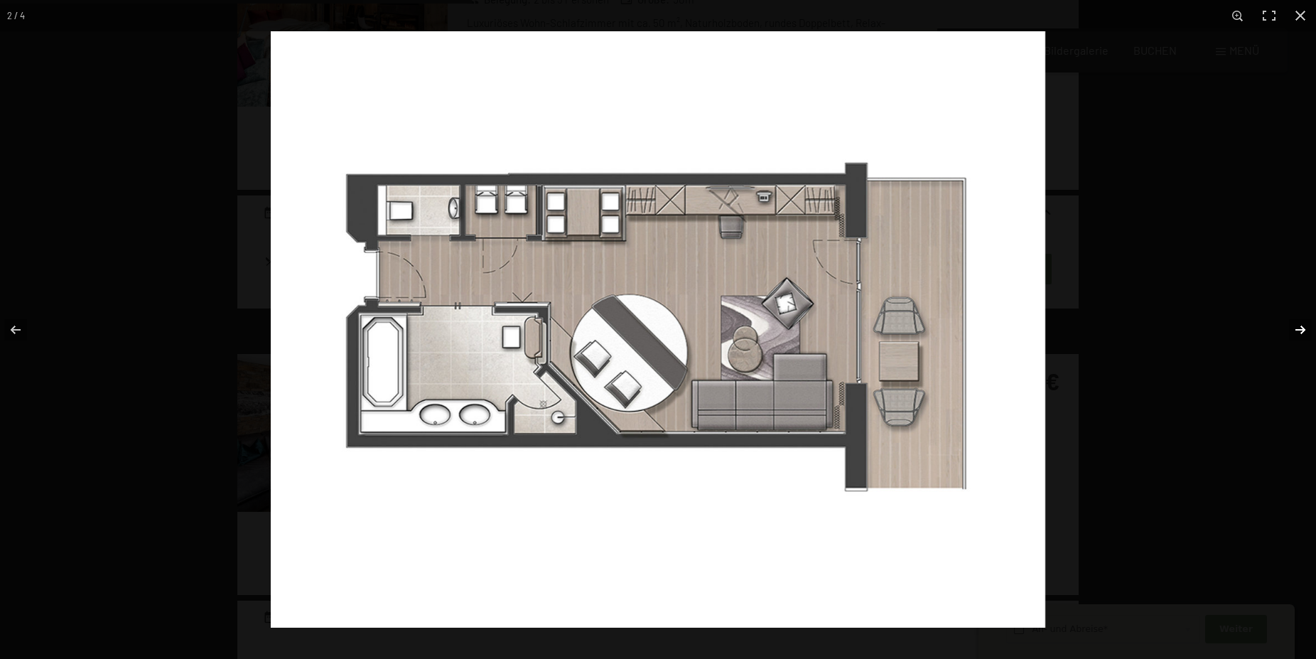
click at [1300, 318] on button "button" at bounding box center [1291, 329] width 50 height 71
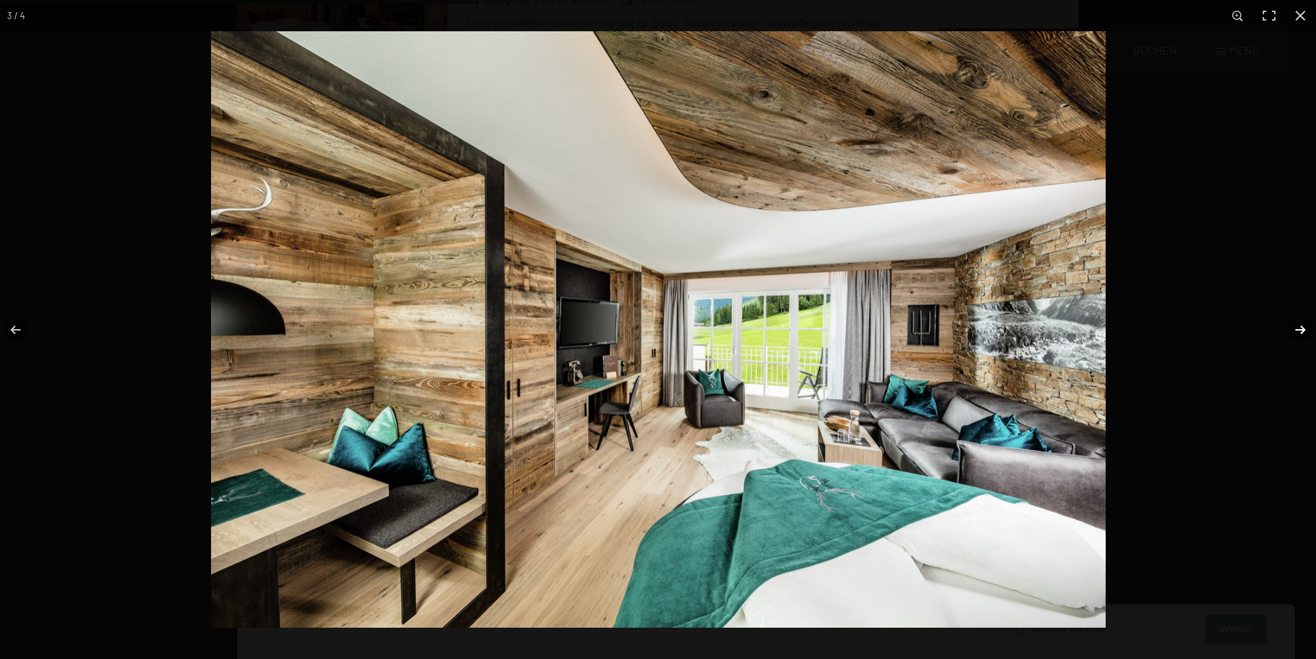
click at [1300, 318] on button "button" at bounding box center [1291, 329] width 50 height 71
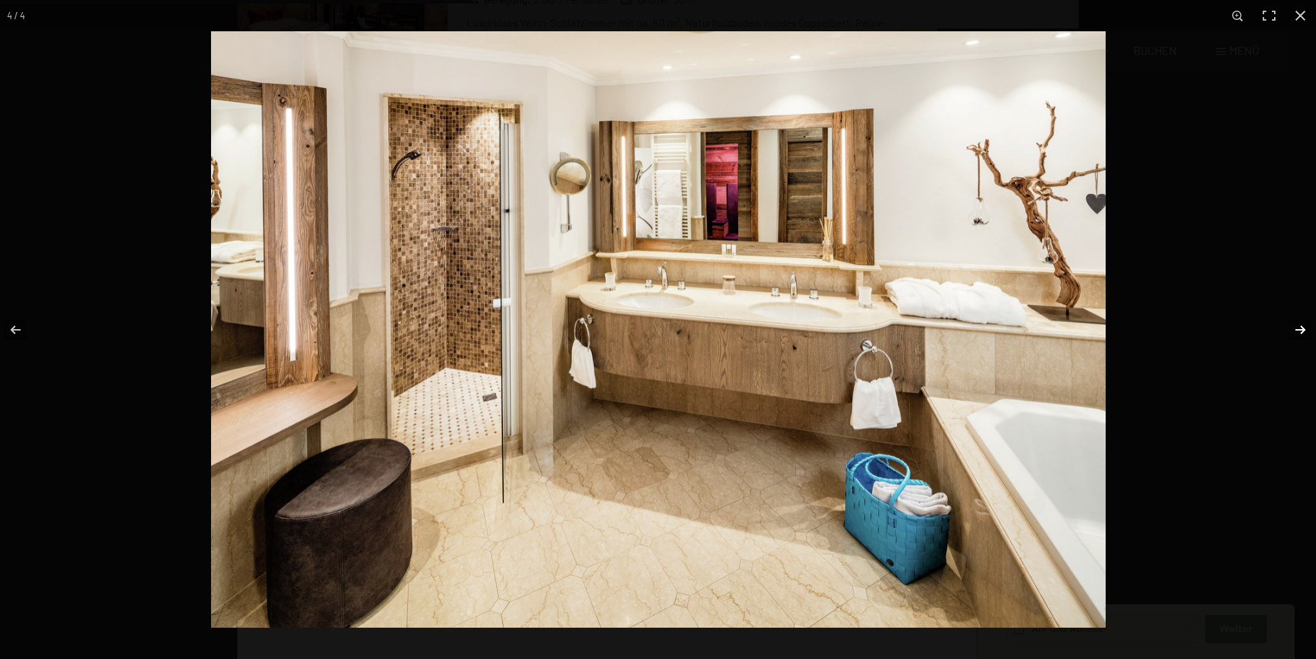
click at [1300, 318] on button "button" at bounding box center [1291, 329] width 50 height 71
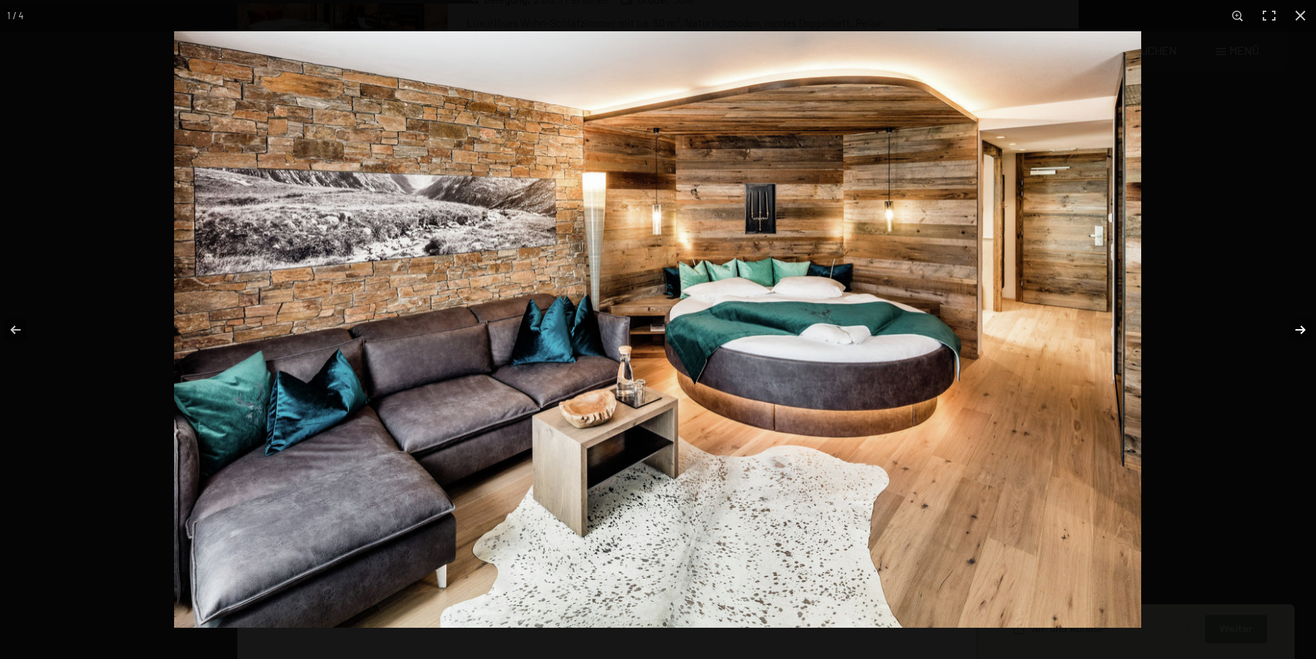
click at [1298, 318] on button "button" at bounding box center [1291, 329] width 50 height 71
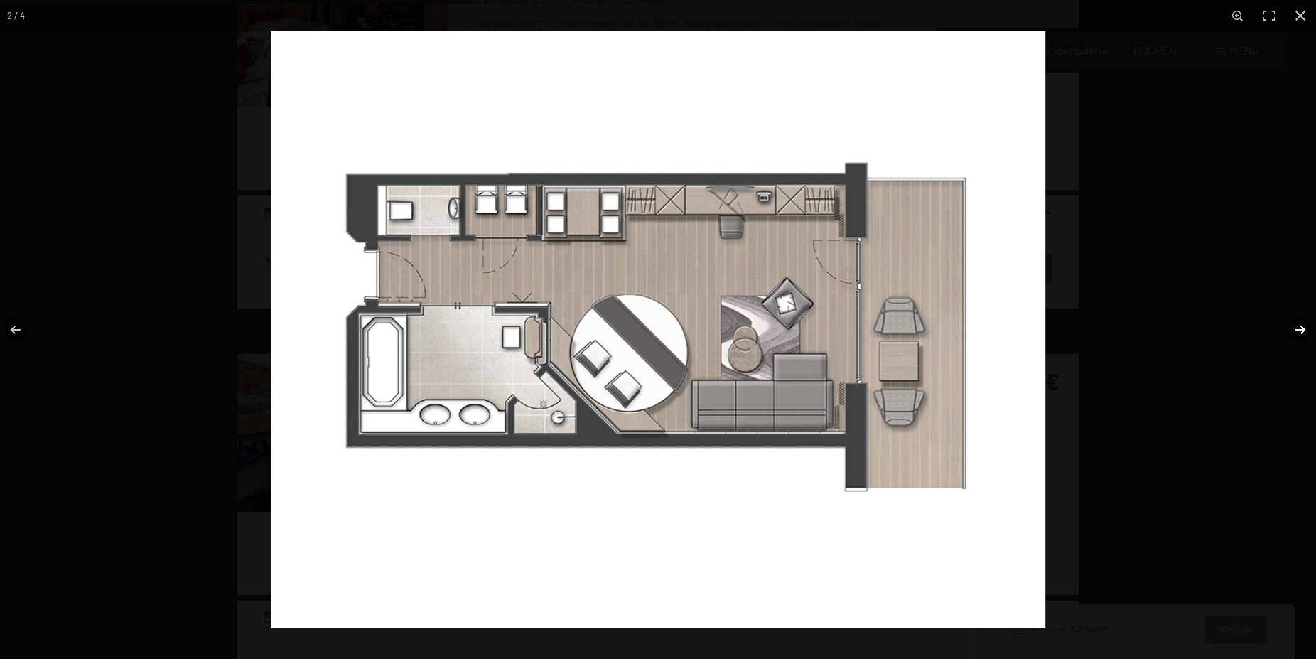
click at [1298, 317] on button "button" at bounding box center [1291, 329] width 50 height 71
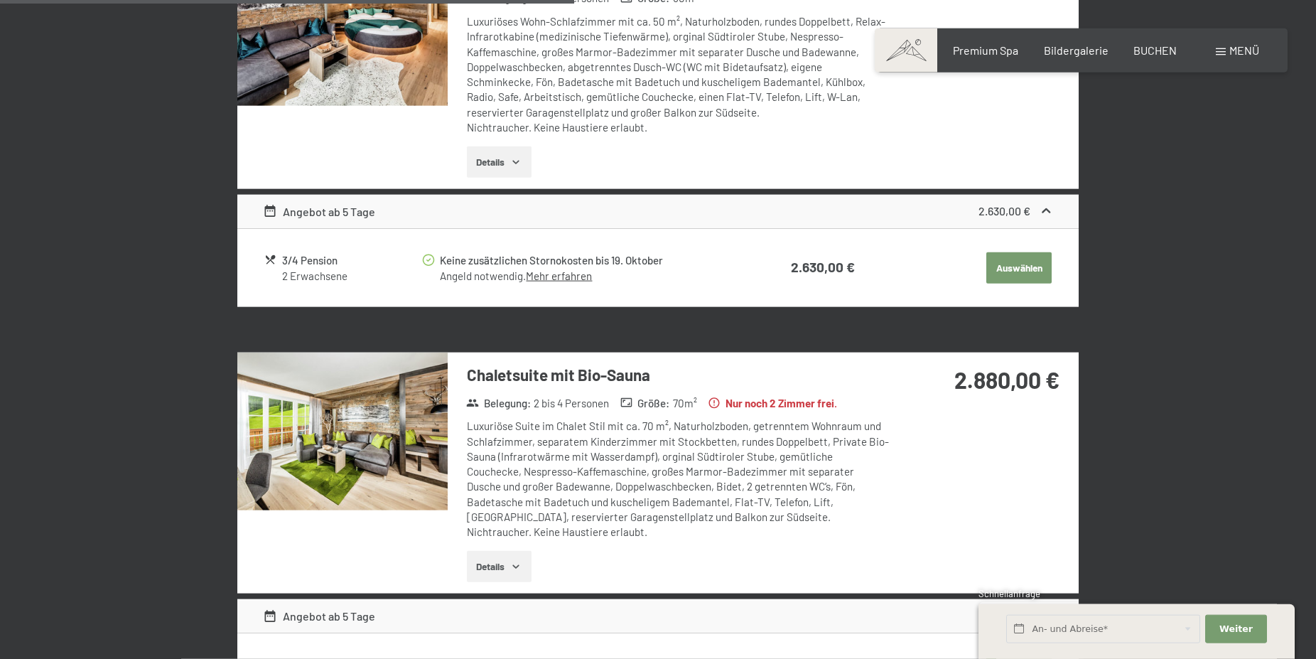
scroll to position [1957, 0]
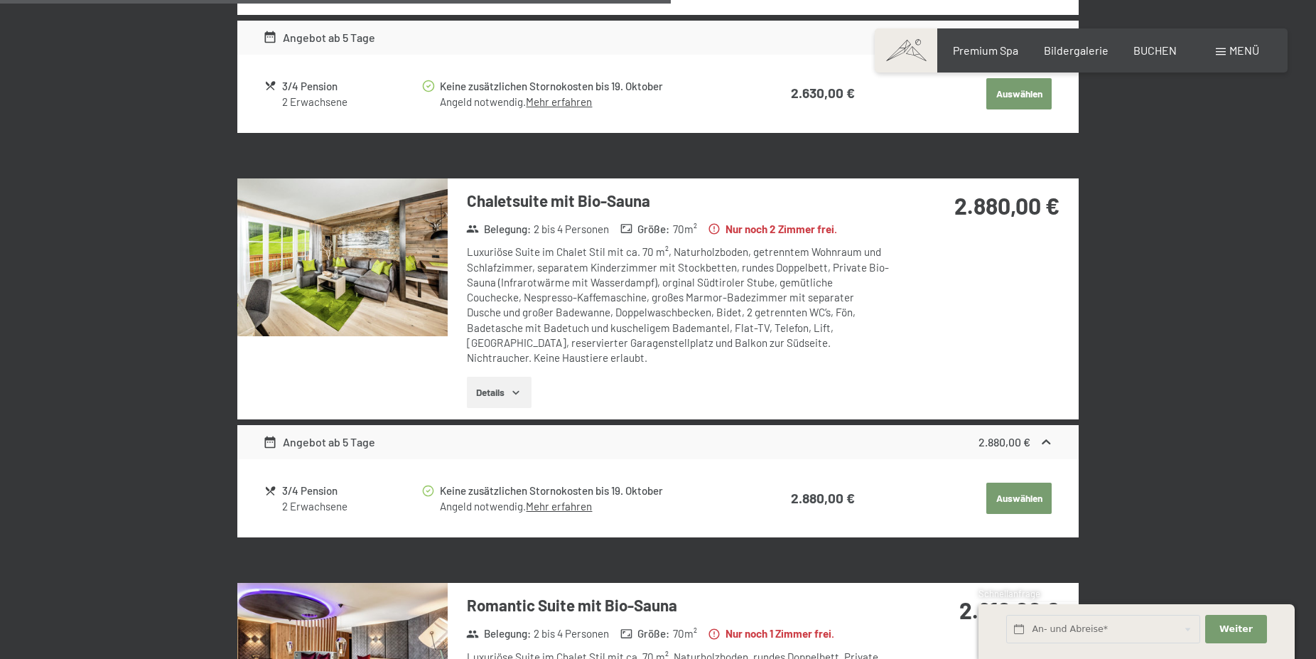
click at [327, 276] on img at bounding box center [342, 257] width 210 height 158
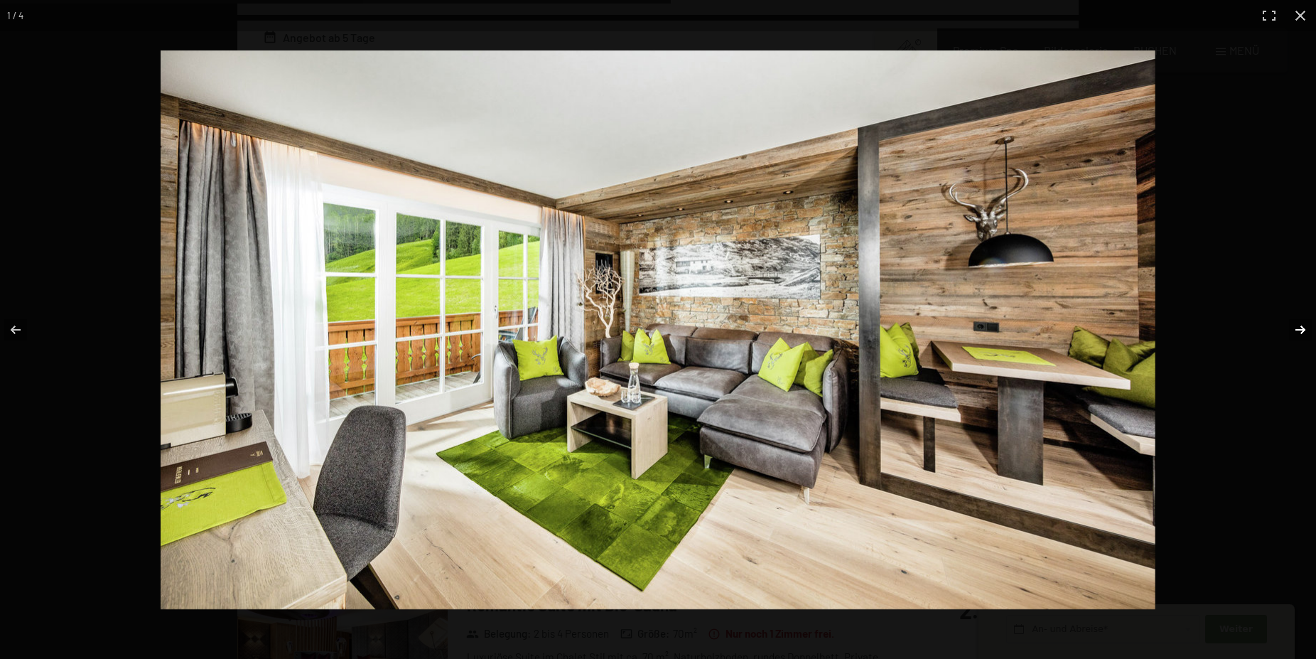
click at [1299, 319] on button "button" at bounding box center [1291, 329] width 50 height 71
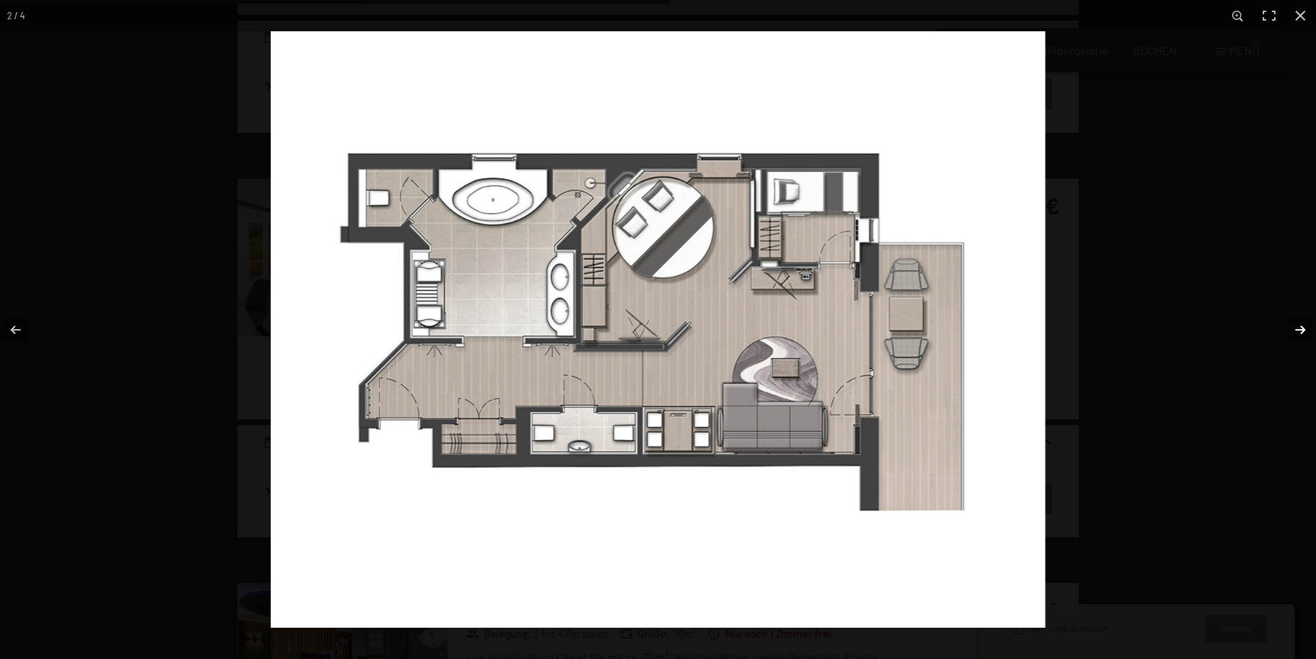
click at [1299, 319] on button "button" at bounding box center [1291, 329] width 50 height 71
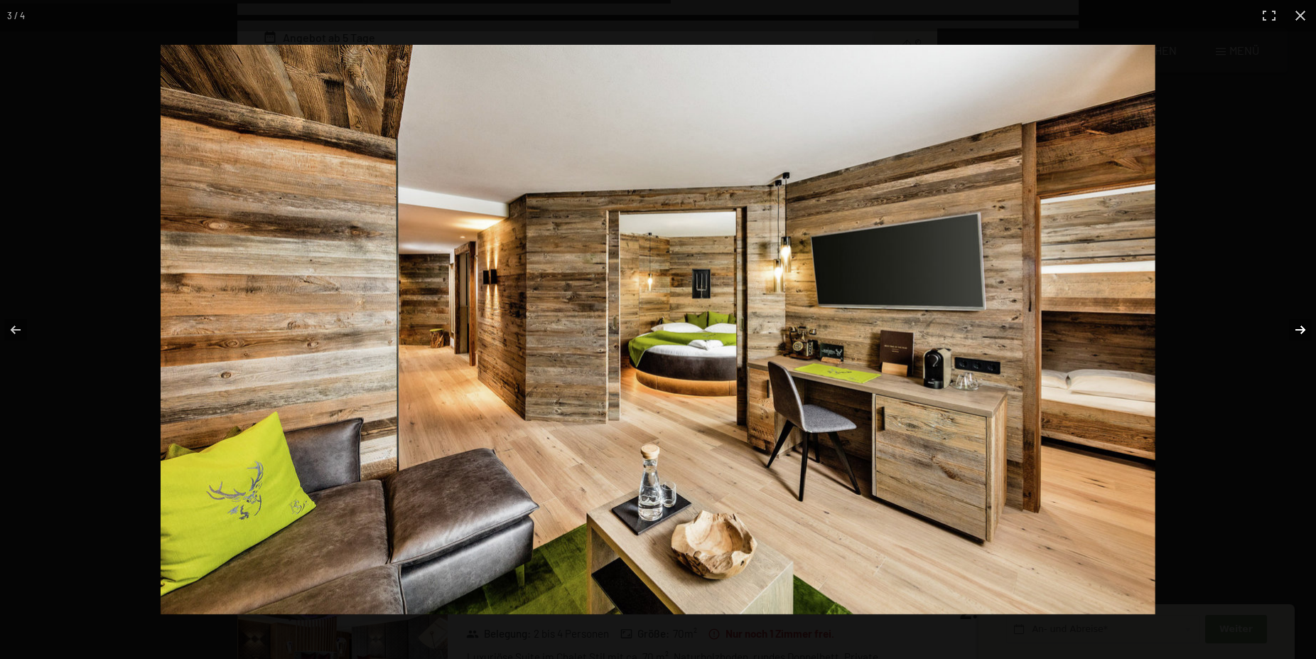
click at [1299, 319] on button "button" at bounding box center [1291, 329] width 50 height 71
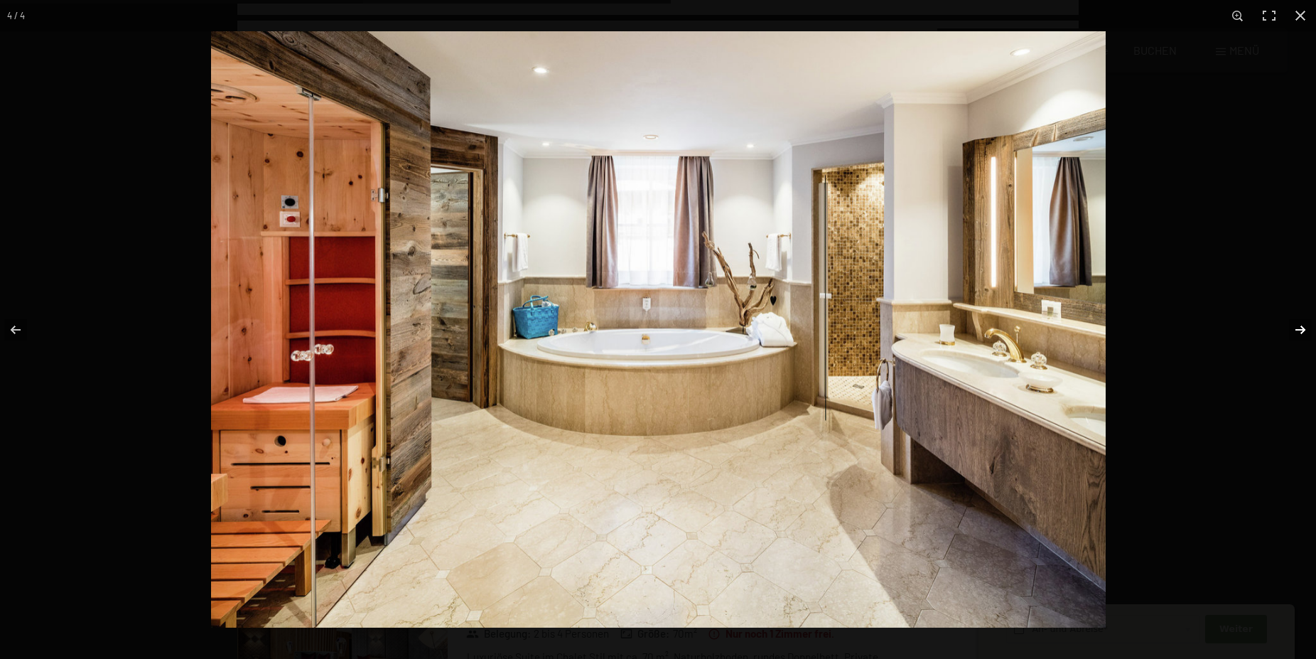
click at [1298, 319] on button "button" at bounding box center [1291, 329] width 50 height 71
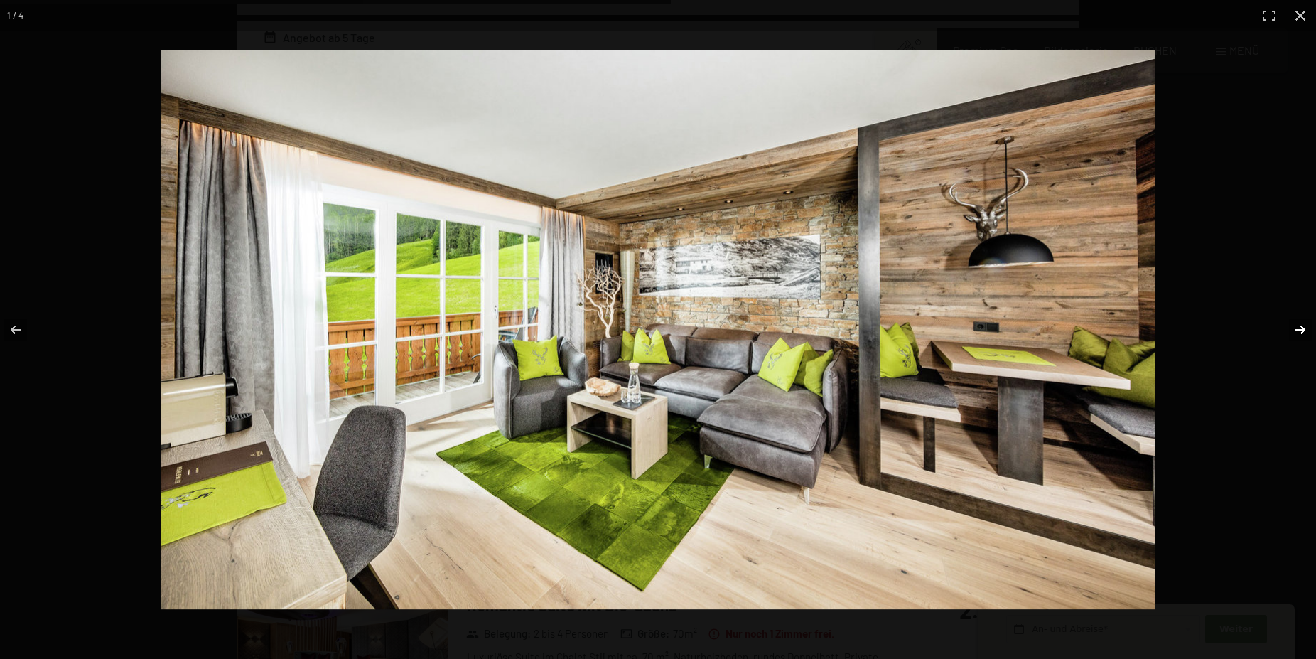
click at [1298, 319] on button "button" at bounding box center [1291, 329] width 50 height 71
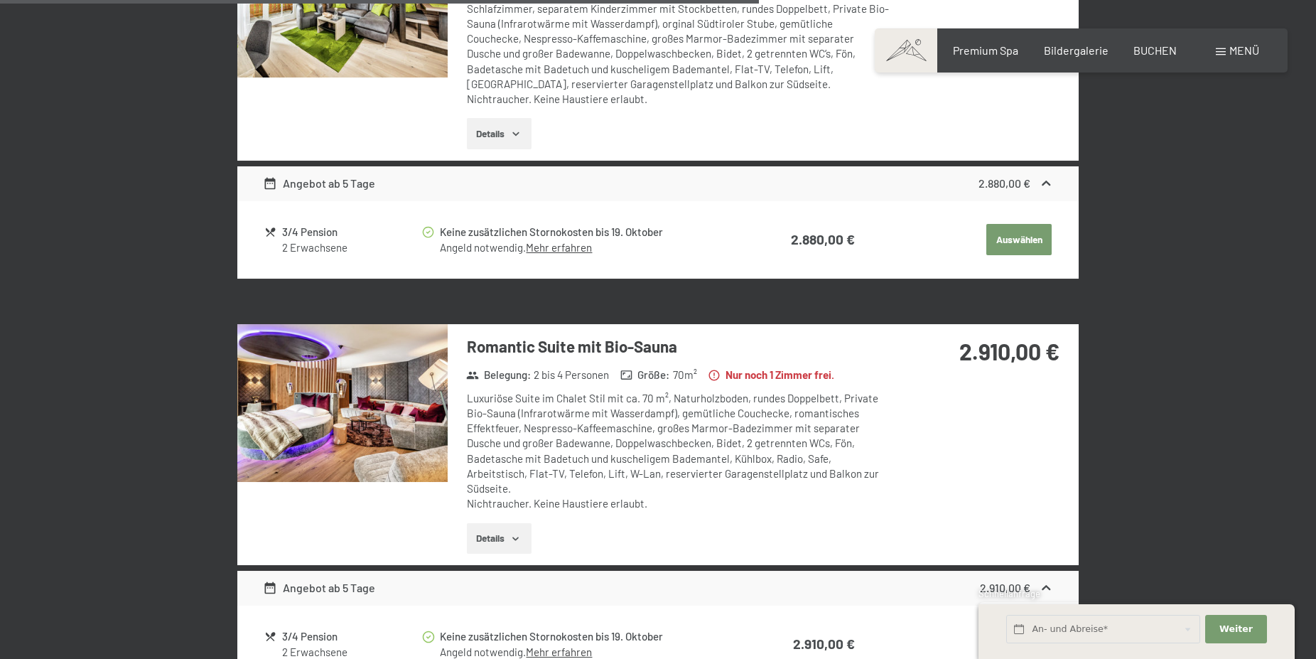
scroll to position [2247, 0]
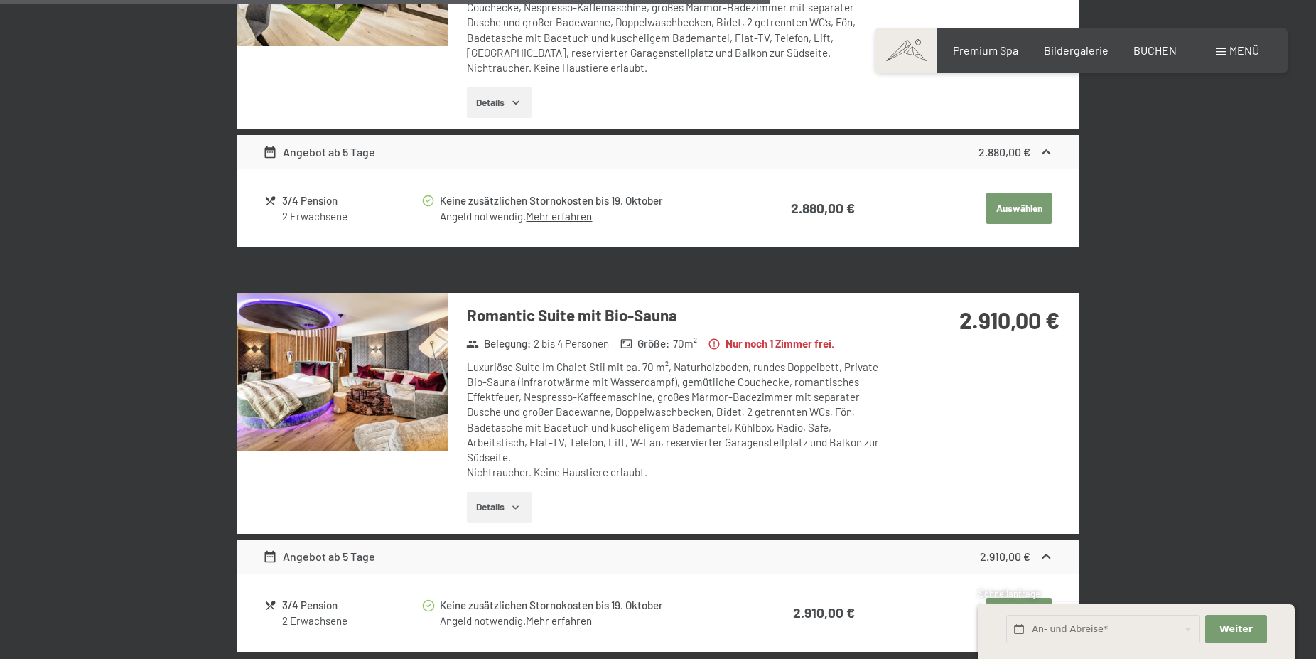
click at [345, 391] on img at bounding box center [342, 372] width 210 height 158
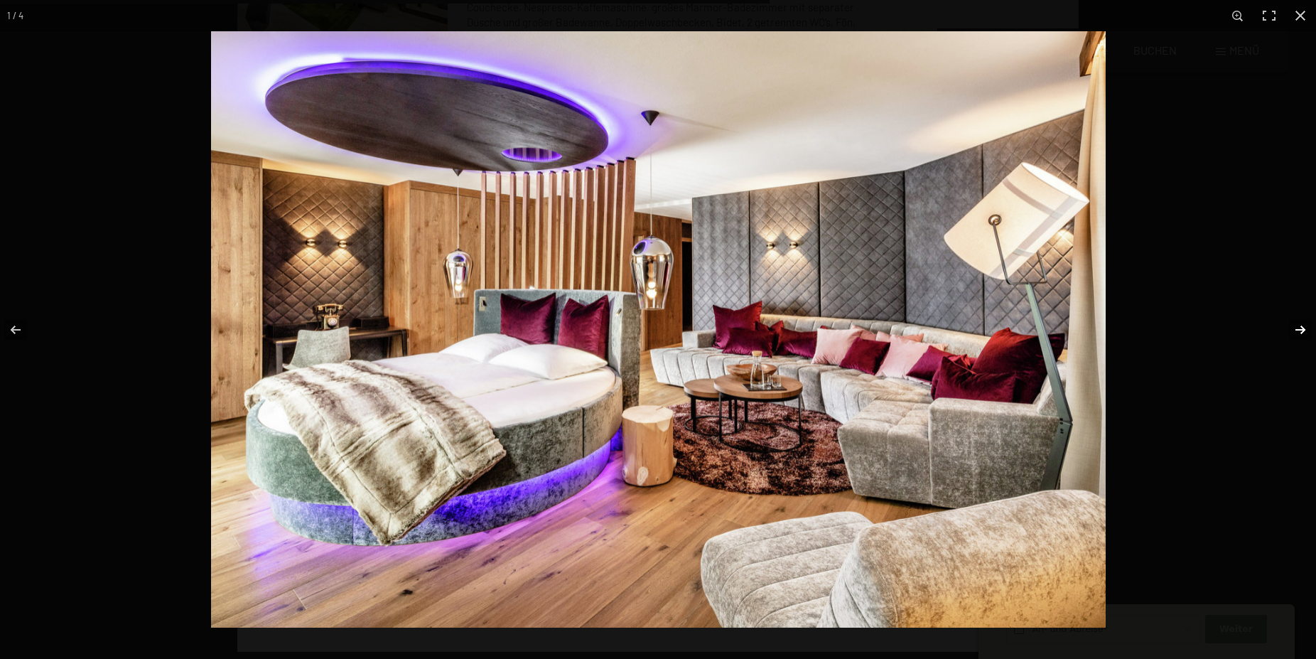
click at [1304, 325] on button "button" at bounding box center [1291, 329] width 50 height 71
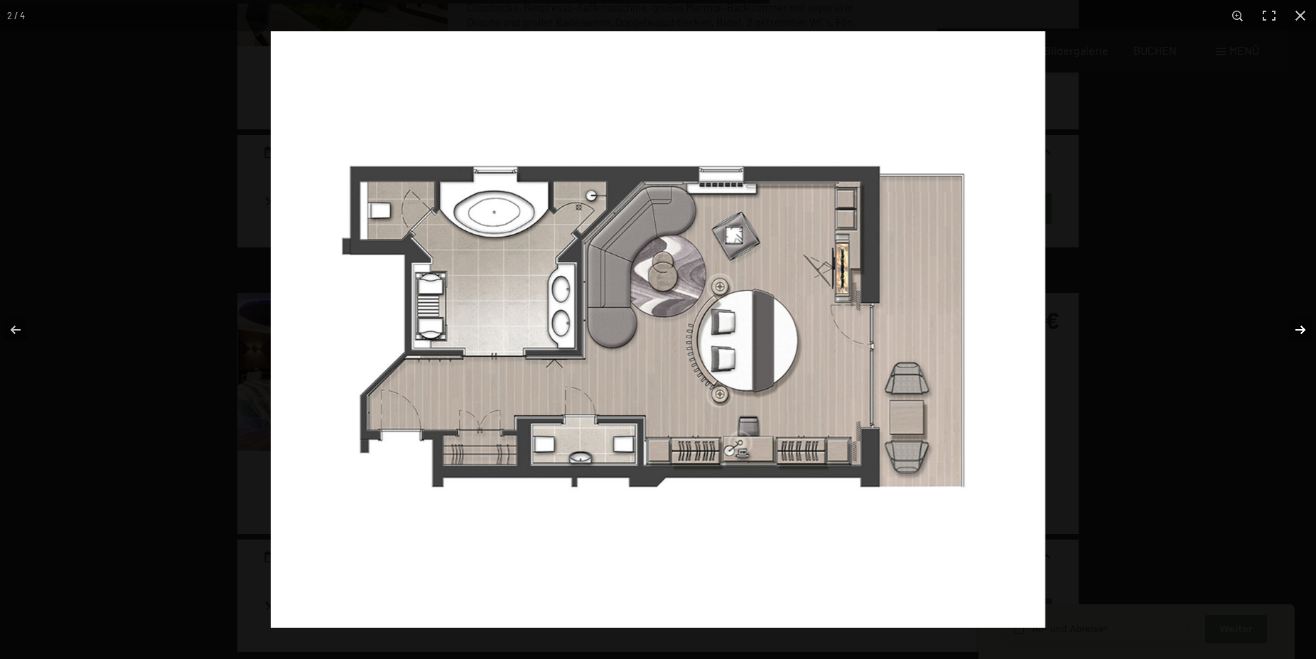
click at [1304, 325] on button "button" at bounding box center [1291, 329] width 50 height 71
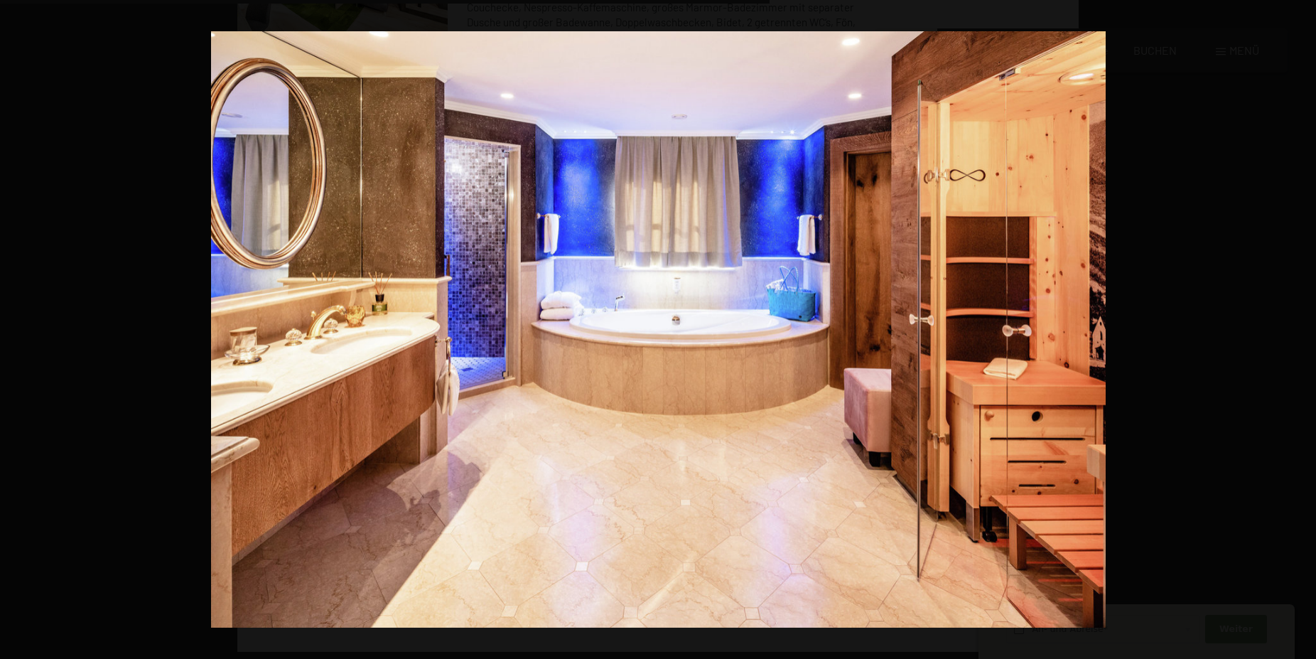
click at [1304, 325] on button "button" at bounding box center [1291, 329] width 50 height 71
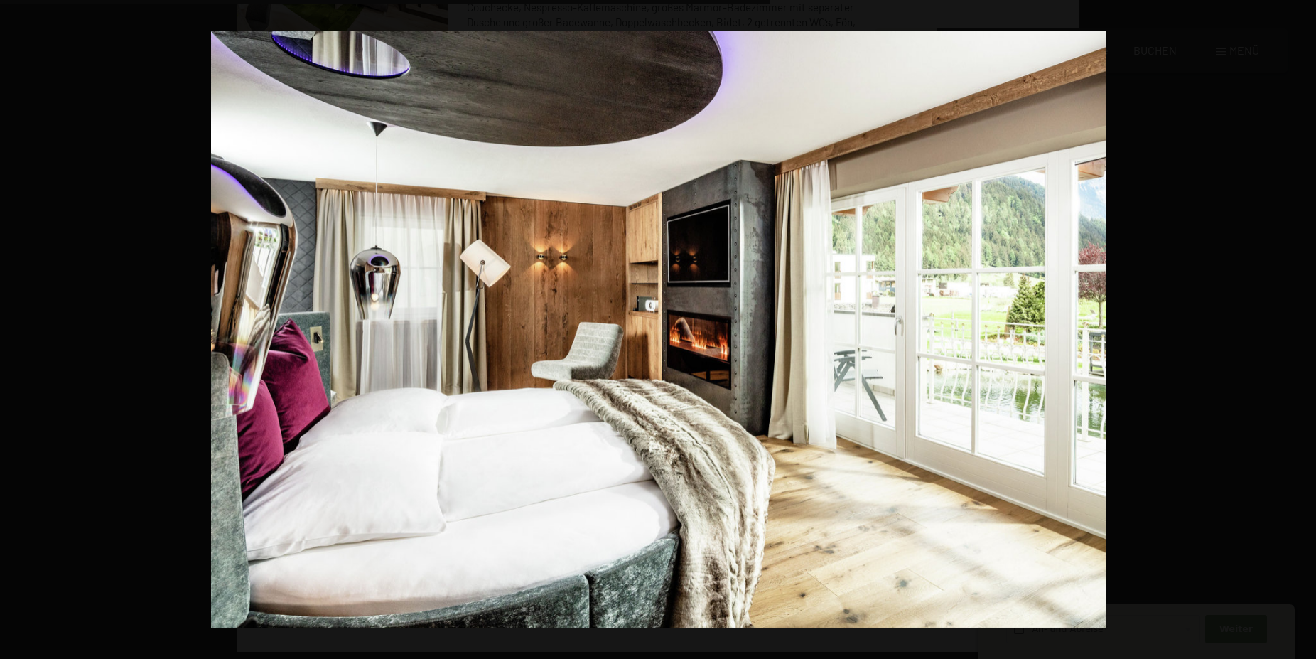
click at [1304, 325] on button "button" at bounding box center [1291, 329] width 50 height 71
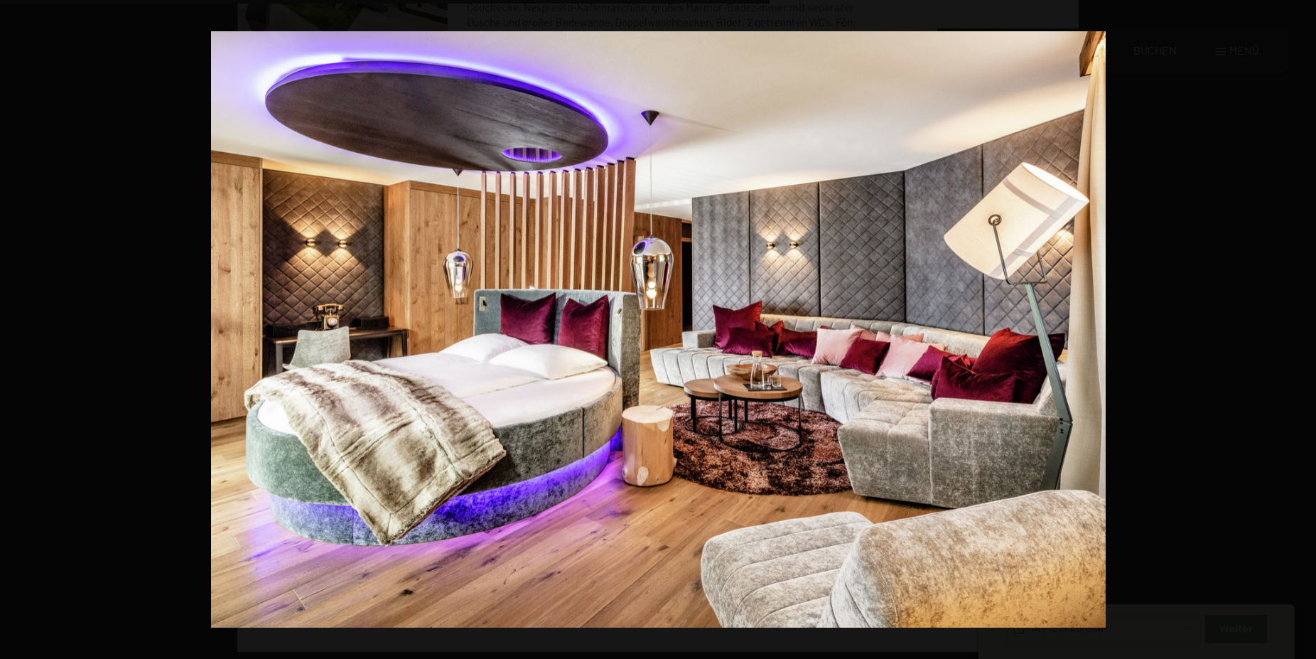
click at [1304, 325] on button "button" at bounding box center [1291, 329] width 50 height 71
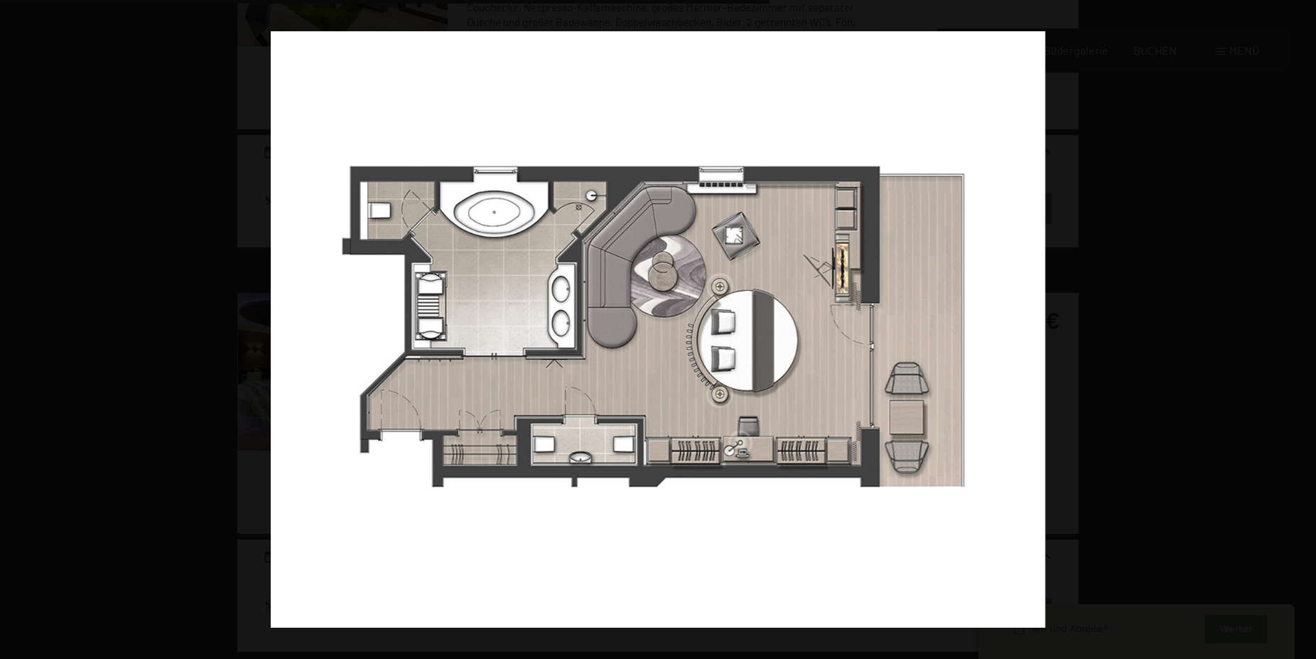
click at [1304, 325] on button "button" at bounding box center [1291, 329] width 50 height 71
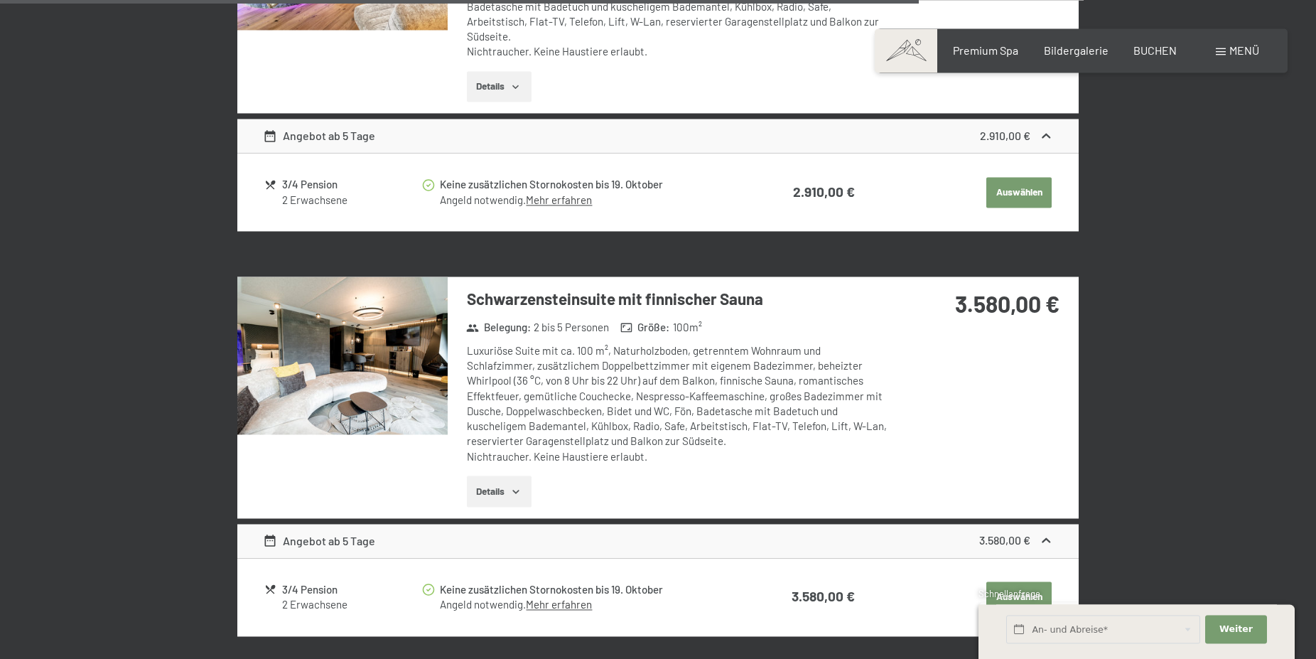
scroll to position [2682, 0]
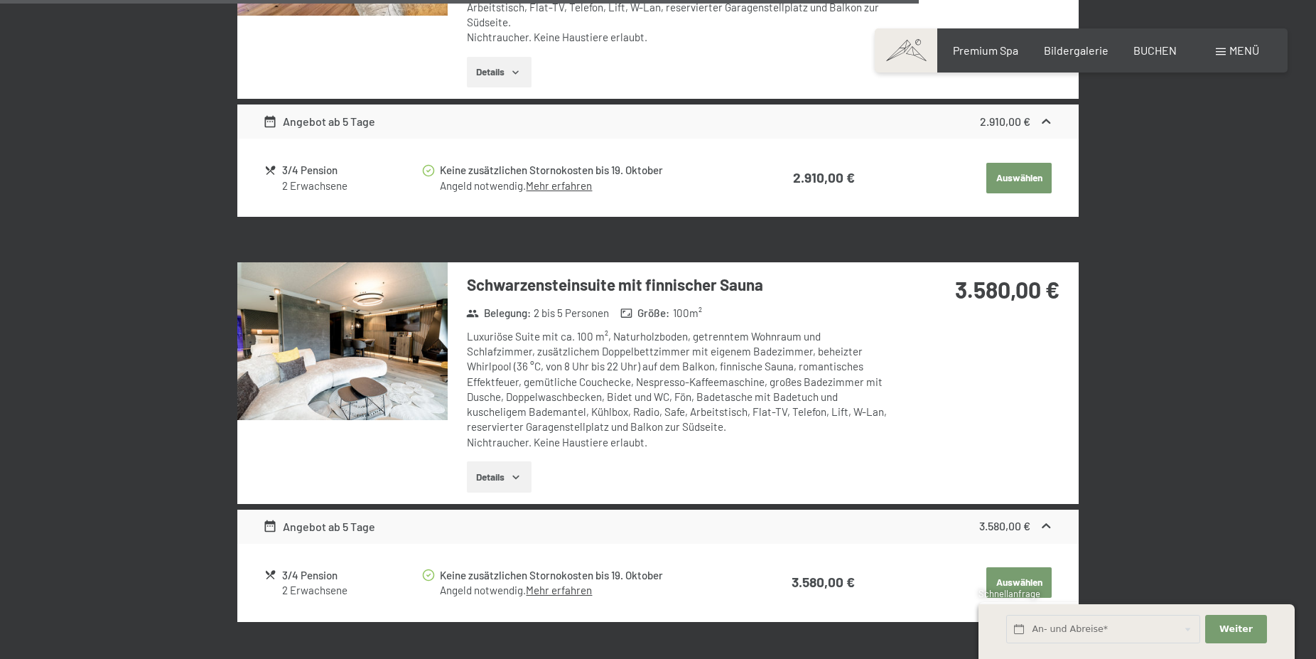
click at [376, 372] on img at bounding box center [342, 341] width 210 height 158
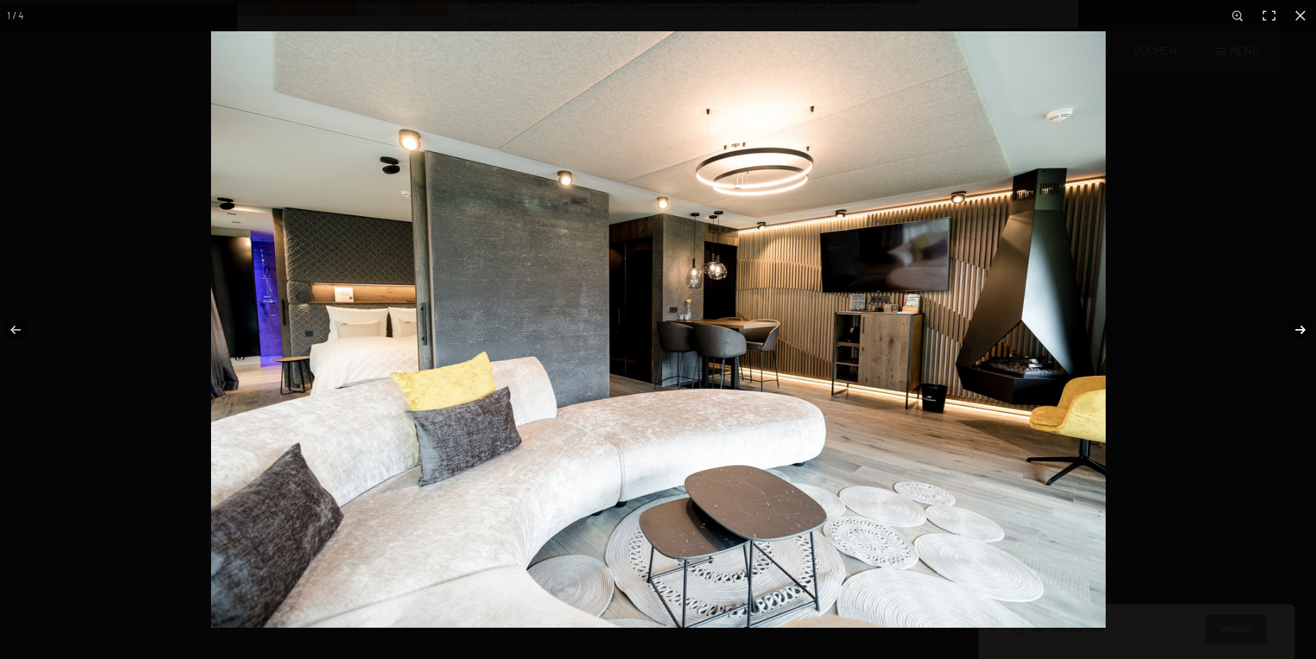
click at [1303, 323] on button "button" at bounding box center [1291, 329] width 50 height 71
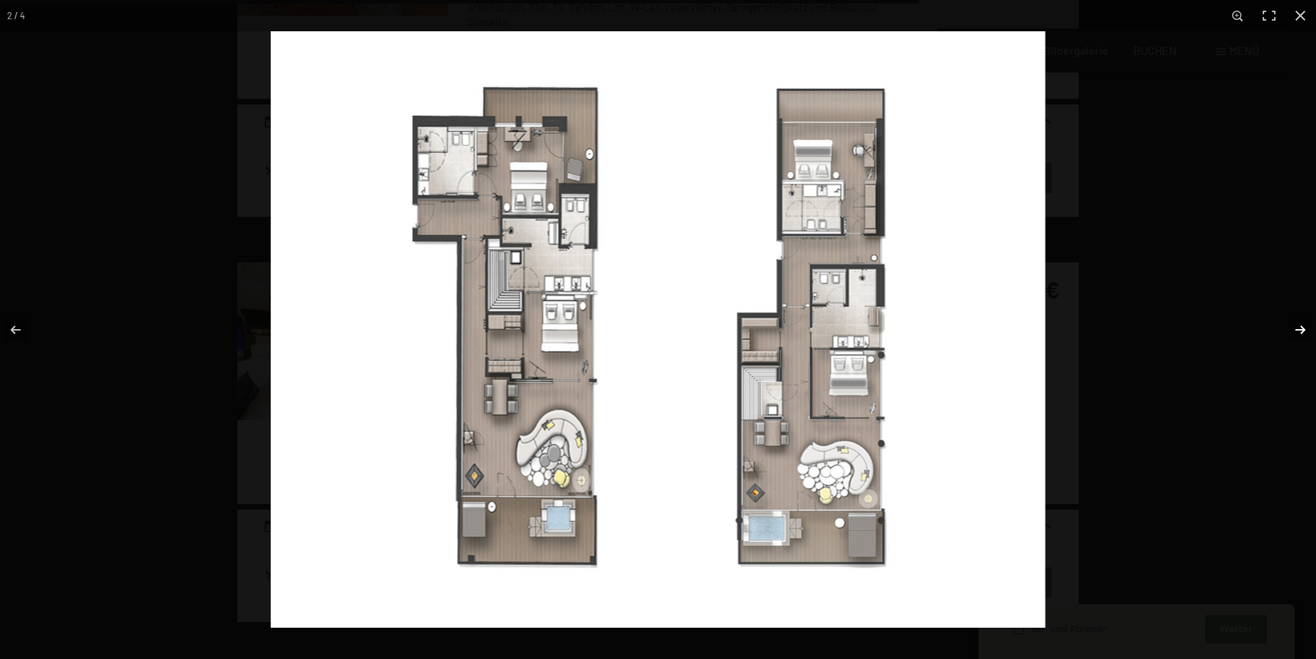
click at [1303, 323] on button "button" at bounding box center [1291, 329] width 50 height 71
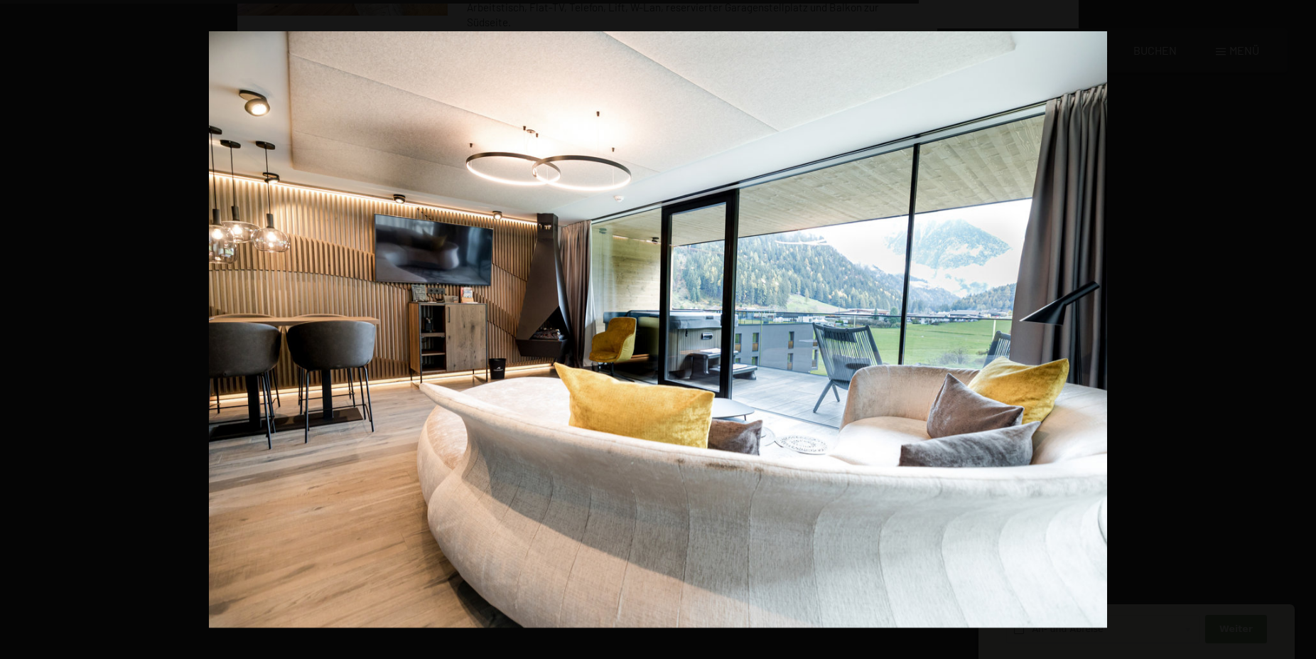
click at [1303, 323] on button "button" at bounding box center [1291, 329] width 50 height 71
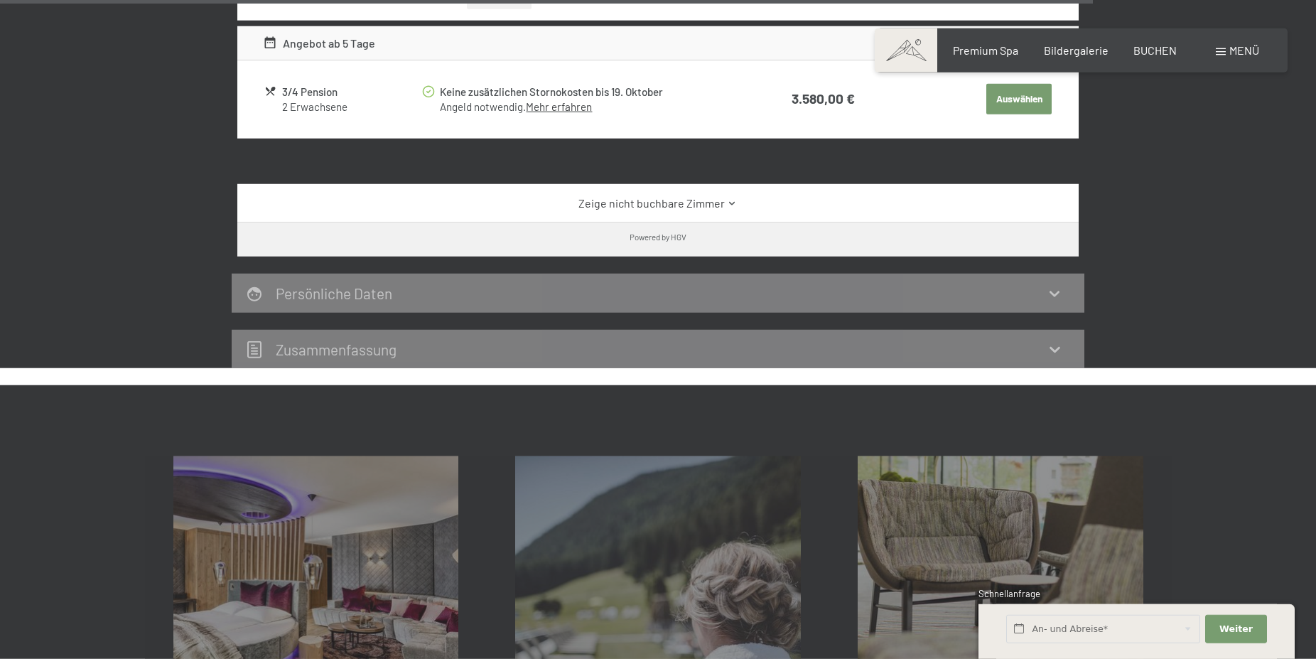
scroll to position [3189, 0]
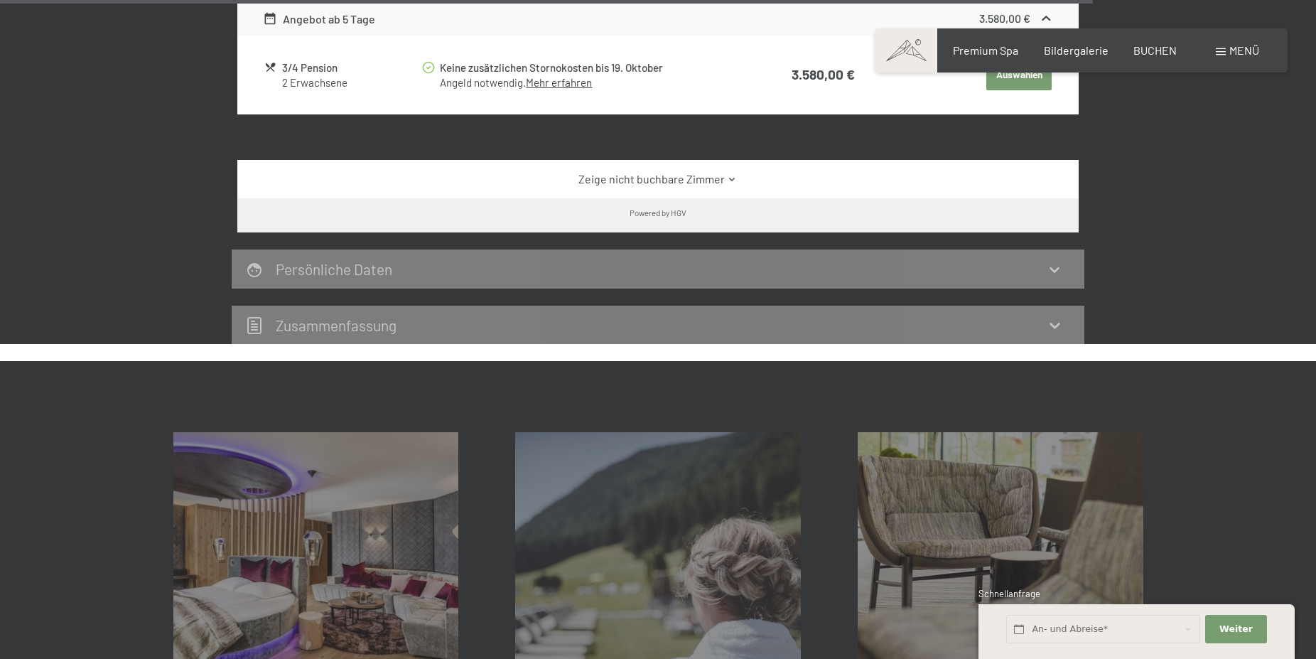
click at [667, 161] on div "Zeige nicht buchbare Zimmer" at bounding box center [657, 179] width 841 height 38
click at [675, 175] on link "Zeige nicht buchbare Zimmer" at bounding box center [658, 179] width 791 height 16
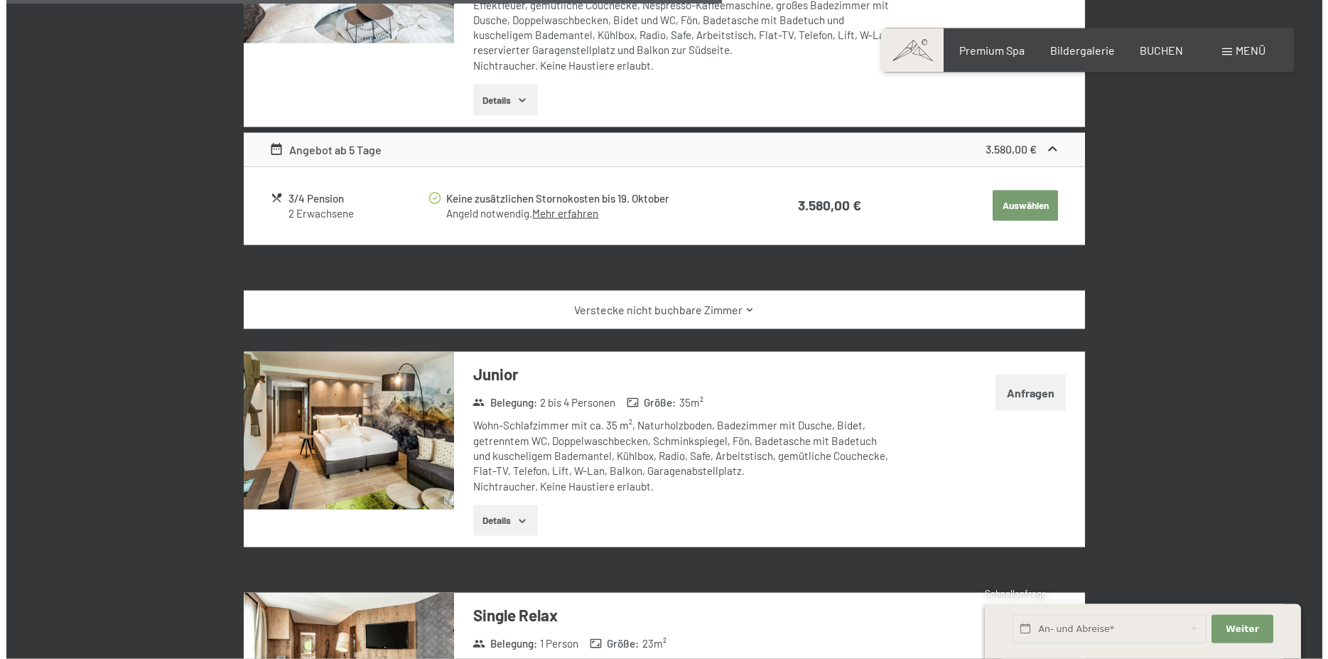
scroll to position [2972, 0]
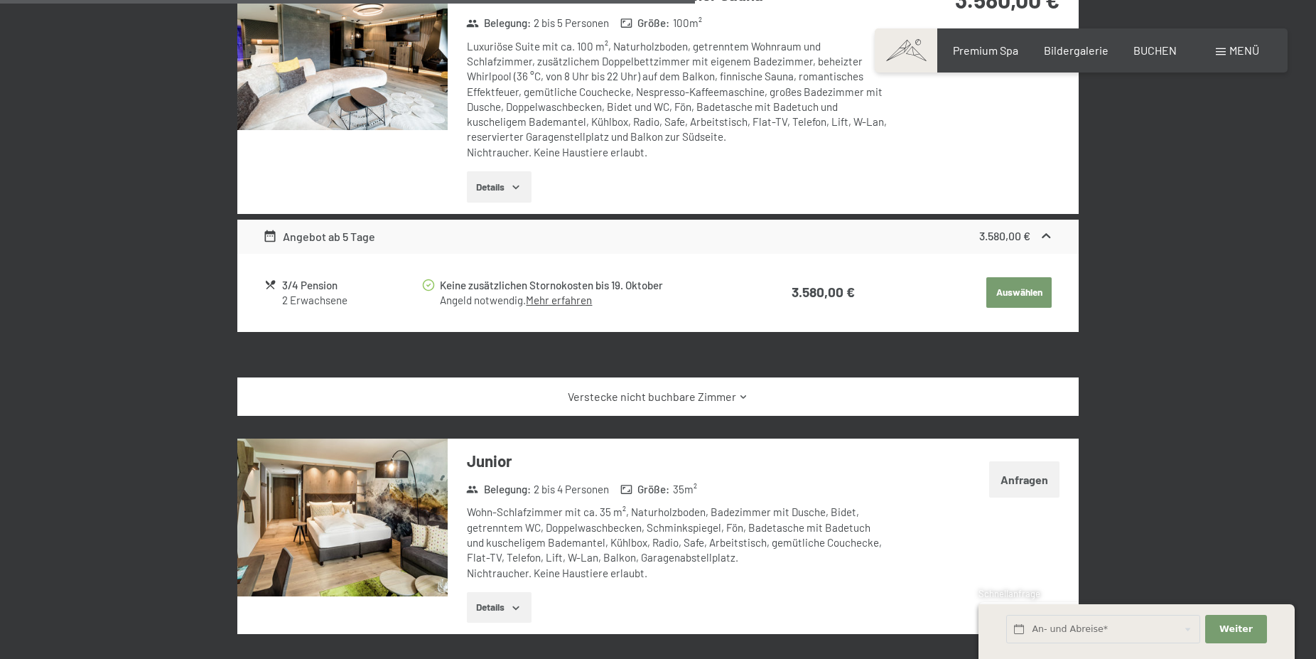
click at [1256, 50] on span "Menü" at bounding box center [1244, 50] width 30 height 14
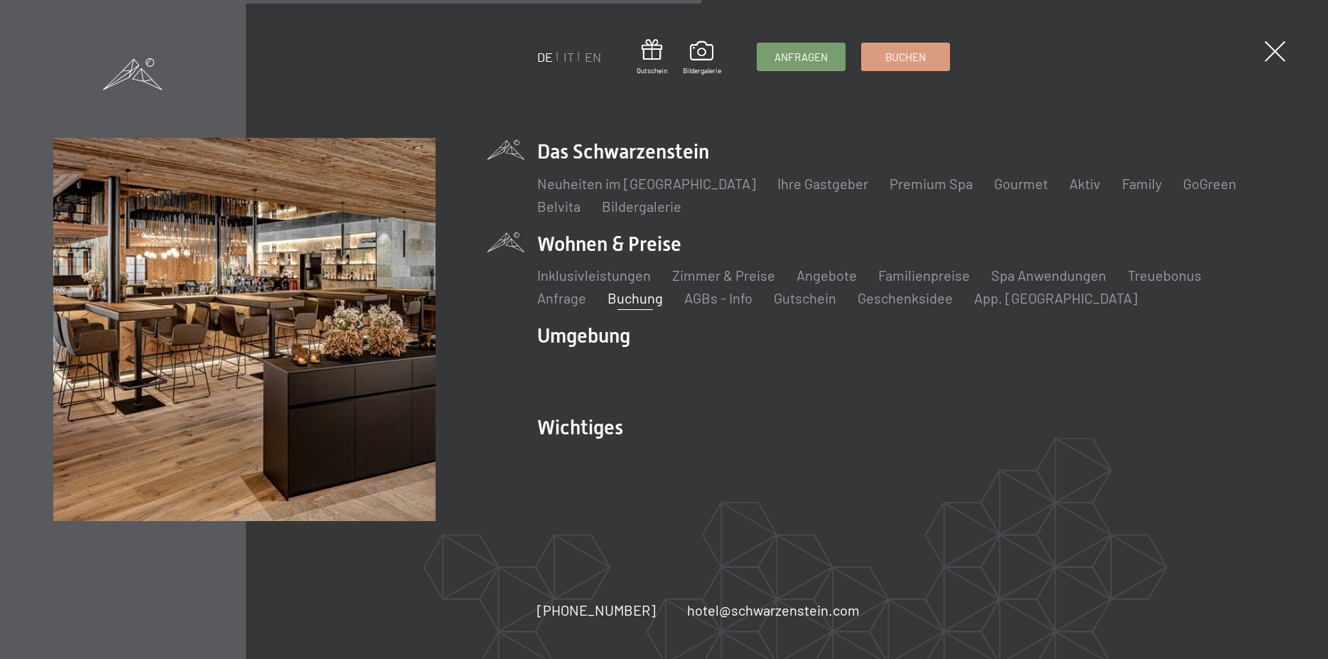
drag, startPoint x: 724, startPoint y: 153, endPoint x: 545, endPoint y: 145, distance: 179.2
click at [545, 145] on li "Das Schwarzenstein Neuheiten im Schwarzenstein Ihre Gastgeber Premium Spa Gourm…" at bounding box center [906, 176] width 738 height 77
